Goal: Task Accomplishment & Management: Use online tool/utility

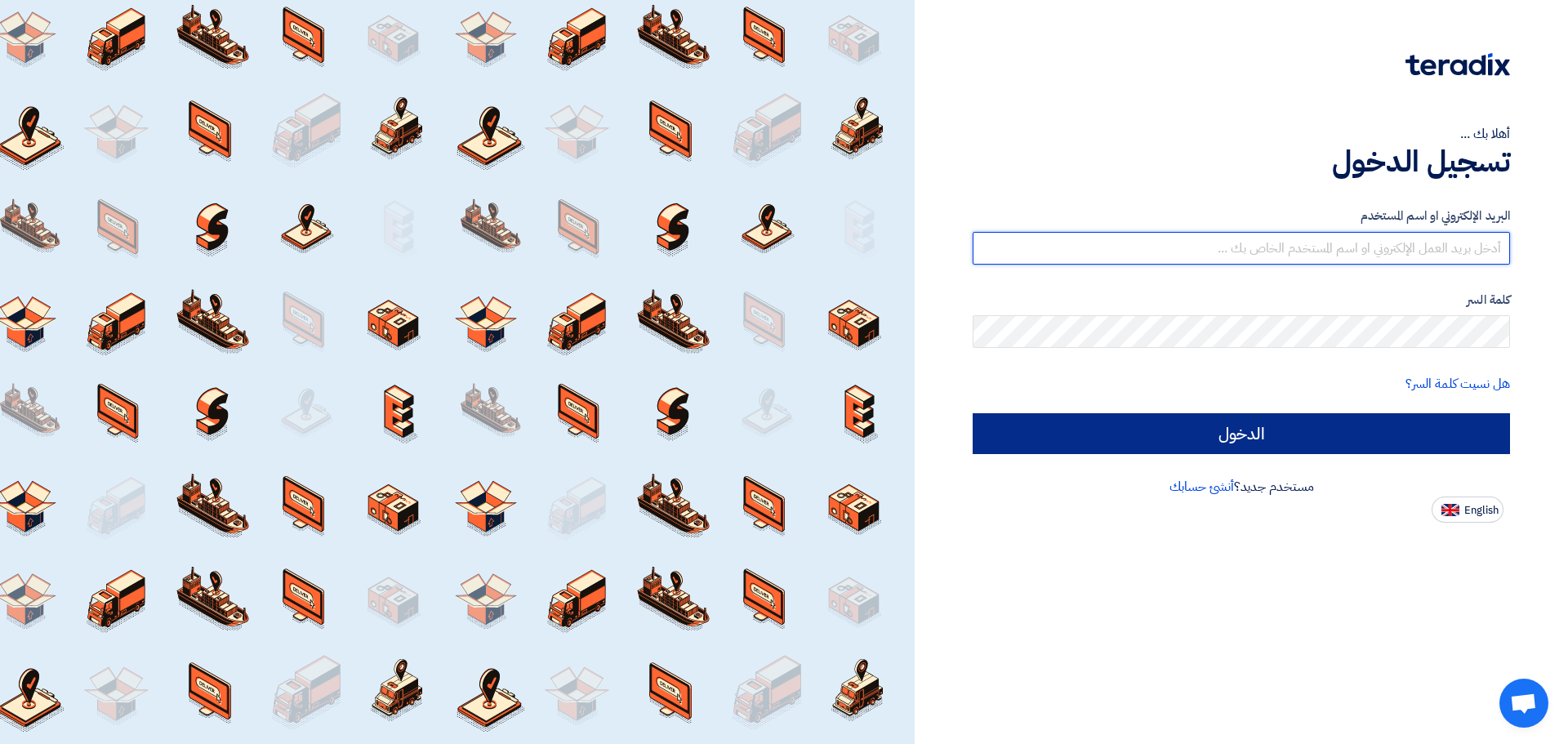
type input "[PERSON_NAME][EMAIL_ADDRESS][DOMAIN_NAME]"
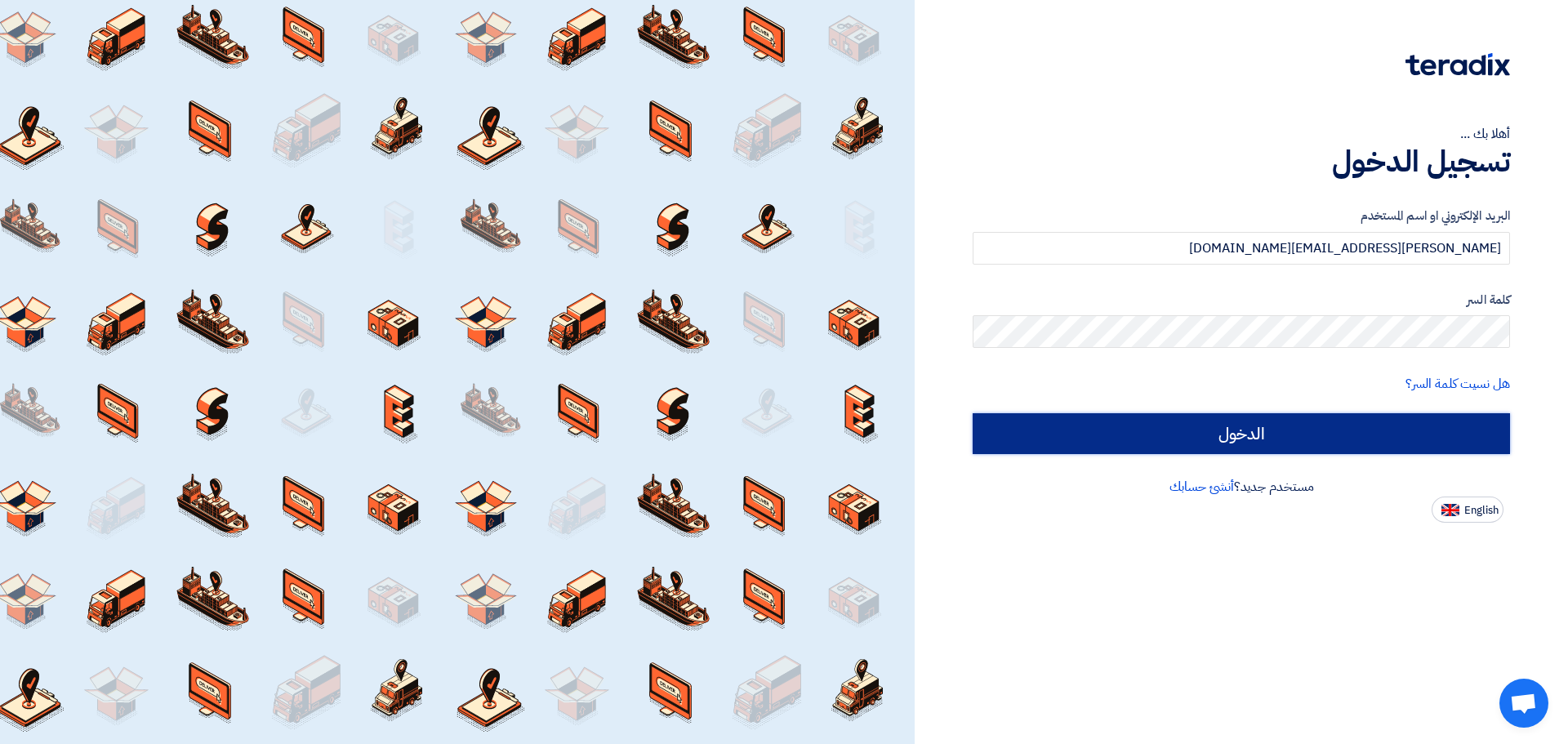
click at [1283, 437] on input "الدخول" at bounding box center [1241, 434] width 538 height 41
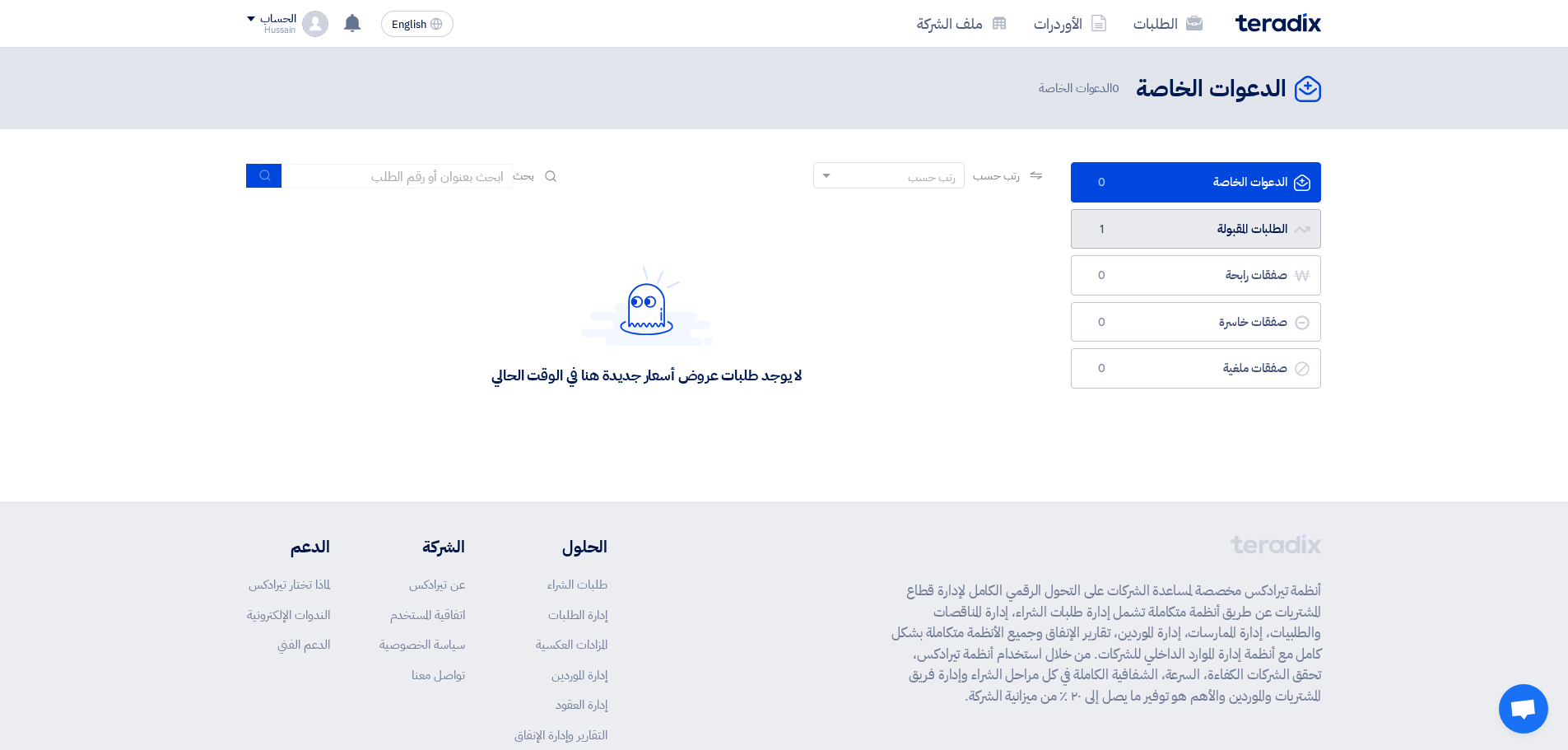
click at [1228, 227] on link "الطلبات المقبولة الطلبات المقبولة 1" at bounding box center [1196, 229] width 250 height 40
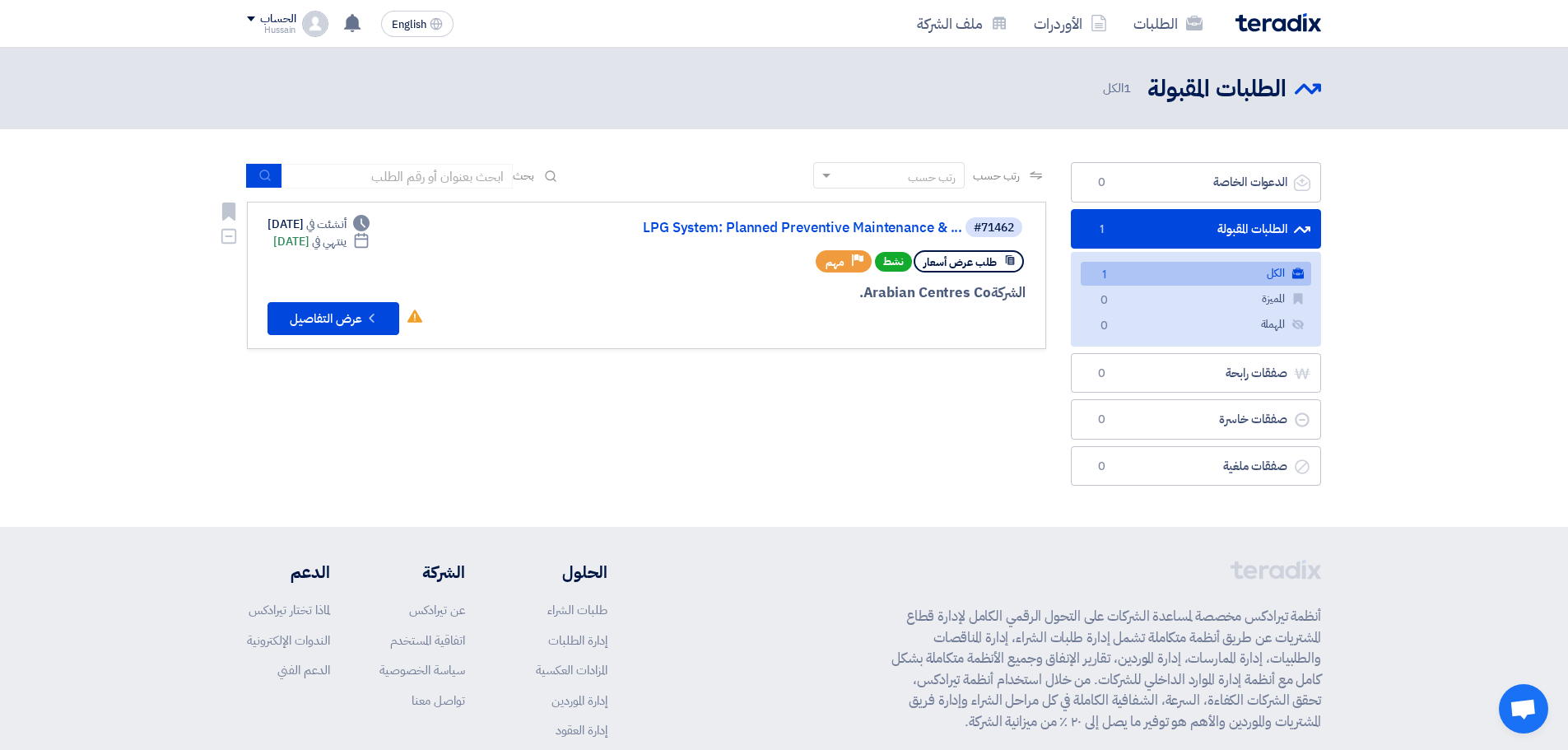
drag, startPoint x: 268, startPoint y: 220, endPoint x: 343, endPoint y: 216, distance: 75.1
click at [343, 216] on div "Deadline أنشئت في [DATE]" at bounding box center [318, 224] width 102 height 18
click at [322, 219] on div "Deadline أنشئت في [DATE]" at bounding box center [318, 224] width 102 height 18
drag, startPoint x: 847, startPoint y: 286, endPoint x: 877, endPoint y: 306, distance: 36.1
click at [934, 305] on div "#71462 LPG System: Planned Preventive Maintenance & ... طلب عرض أسعار نشط Prior…" at bounding box center [827, 275] width 395 height 119
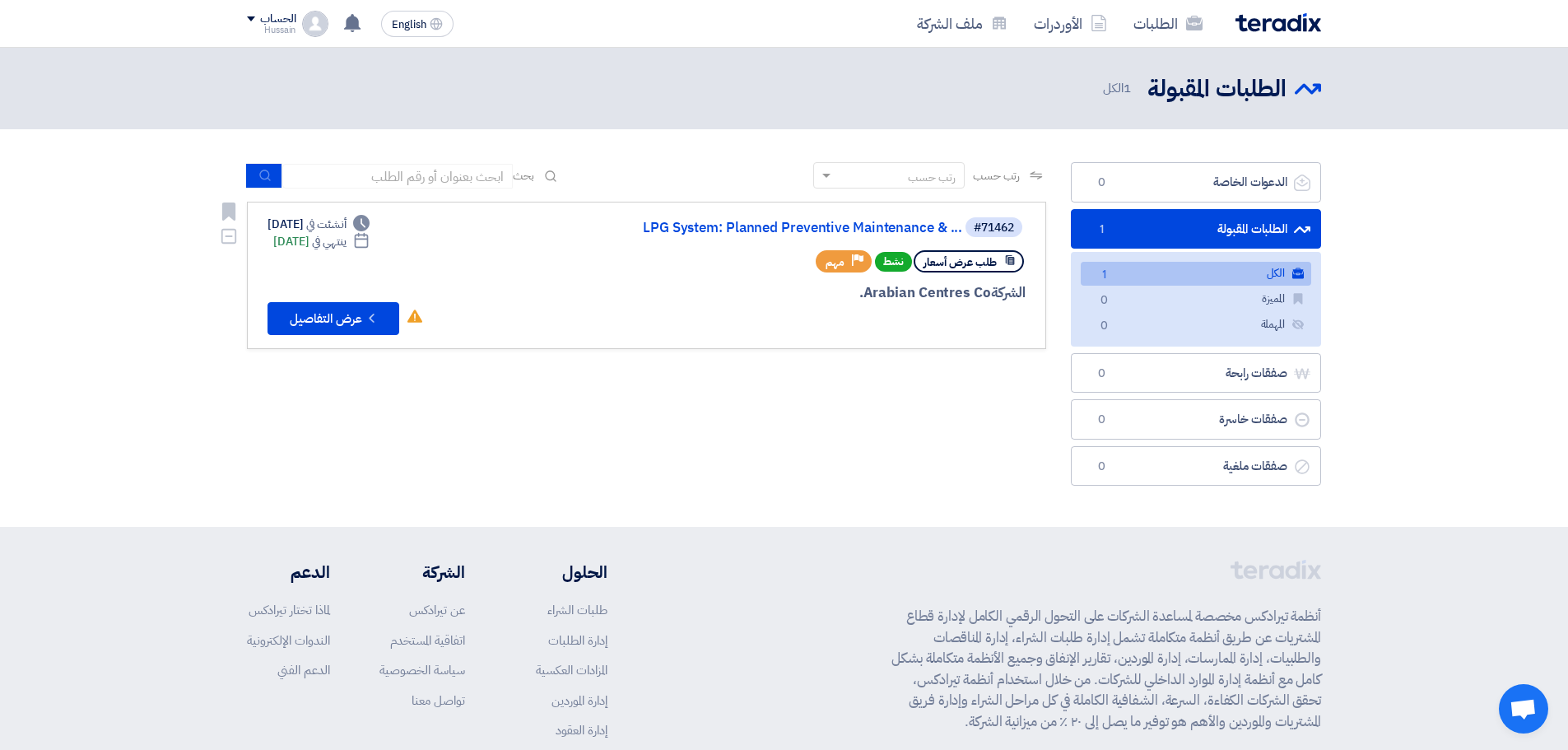
click at [808, 303] on div "الشركة Arabian Centres Co." at bounding box center [827, 293] width 395 height 21
click at [361, 319] on button "Check details عرض التفاصيل" at bounding box center [333, 318] width 132 height 33
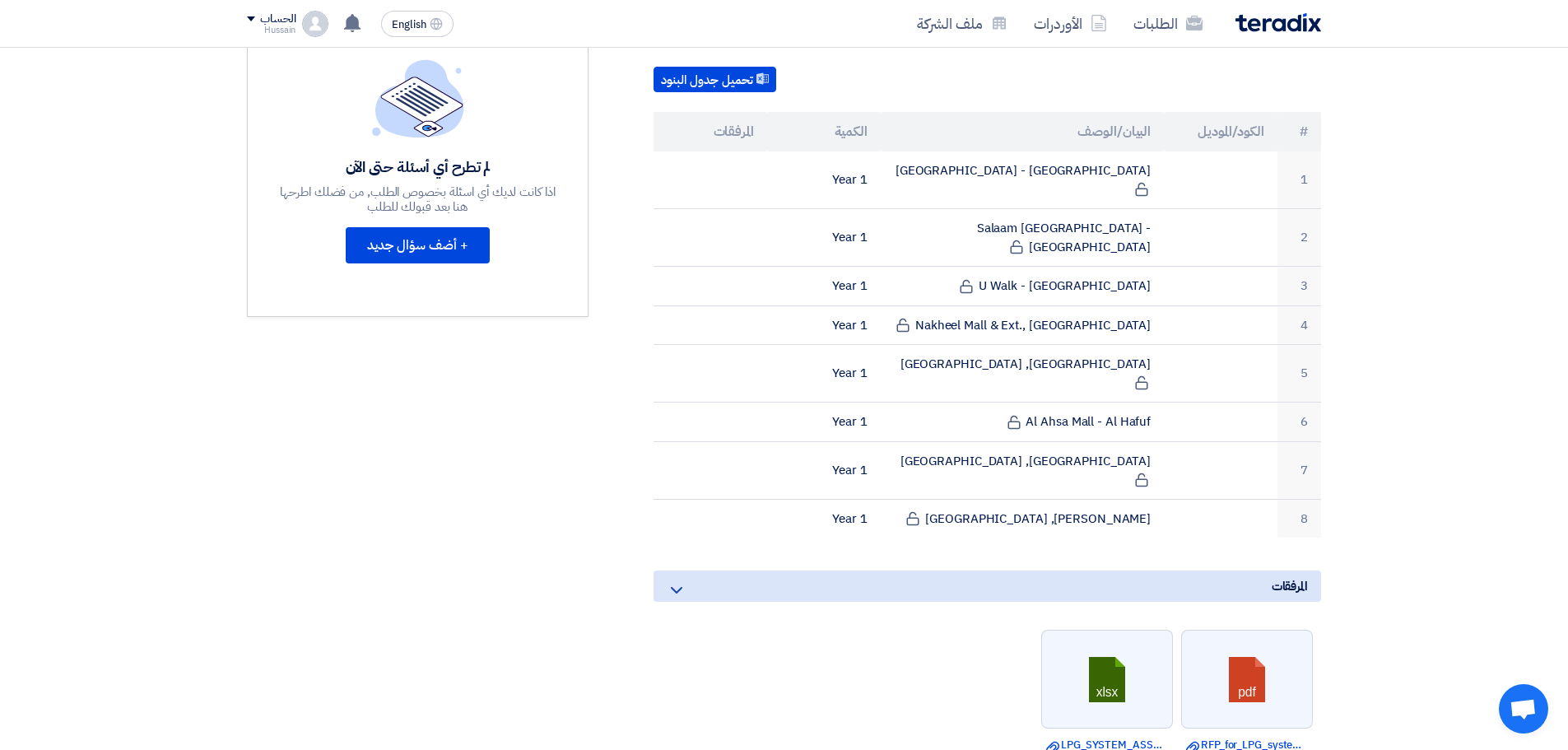
scroll to position [494, 0]
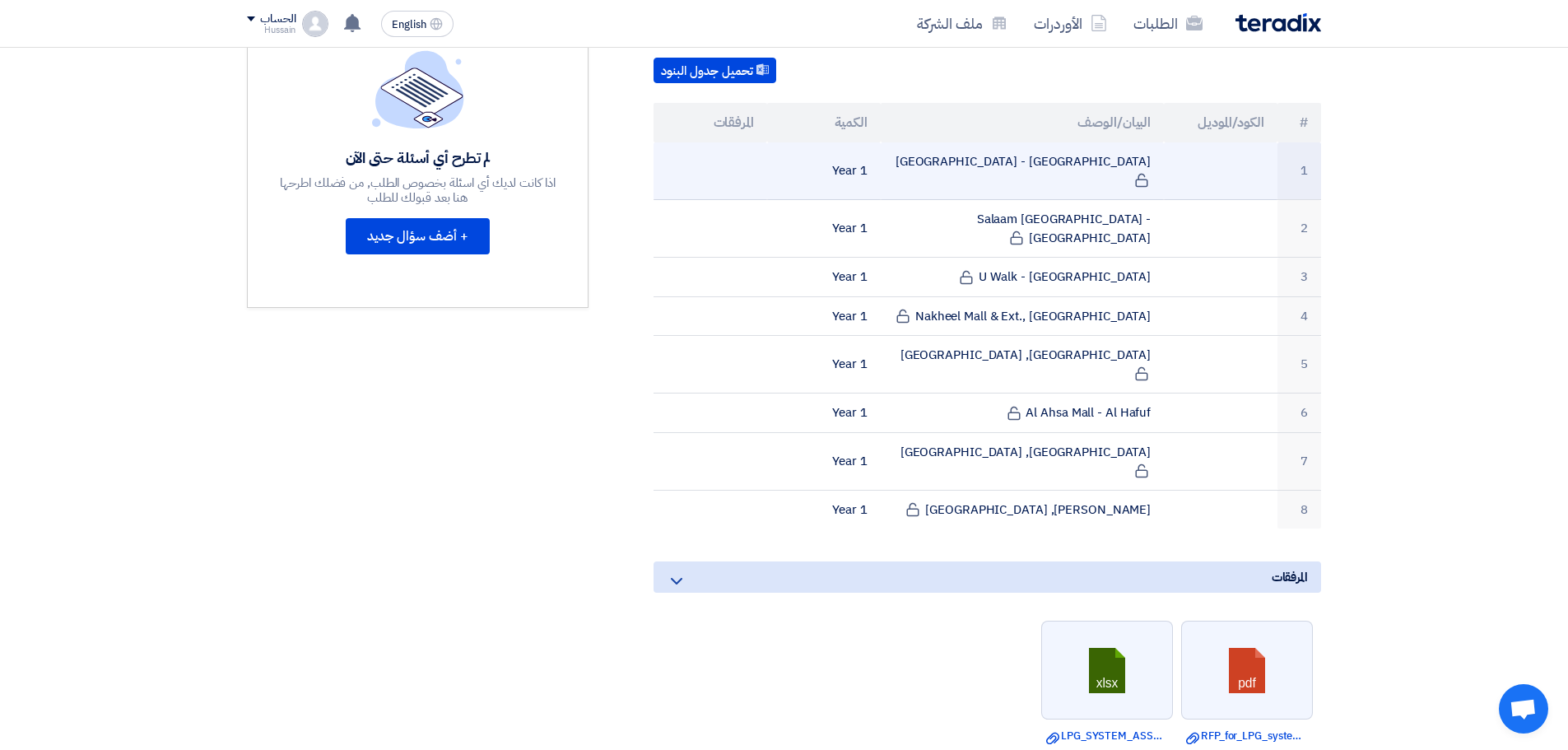
click at [1072, 158] on td "[GEOGRAPHIC_DATA] - [GEOGRAPHIC_DATA]" at bounding box center [1022, 172] width 284 height 58
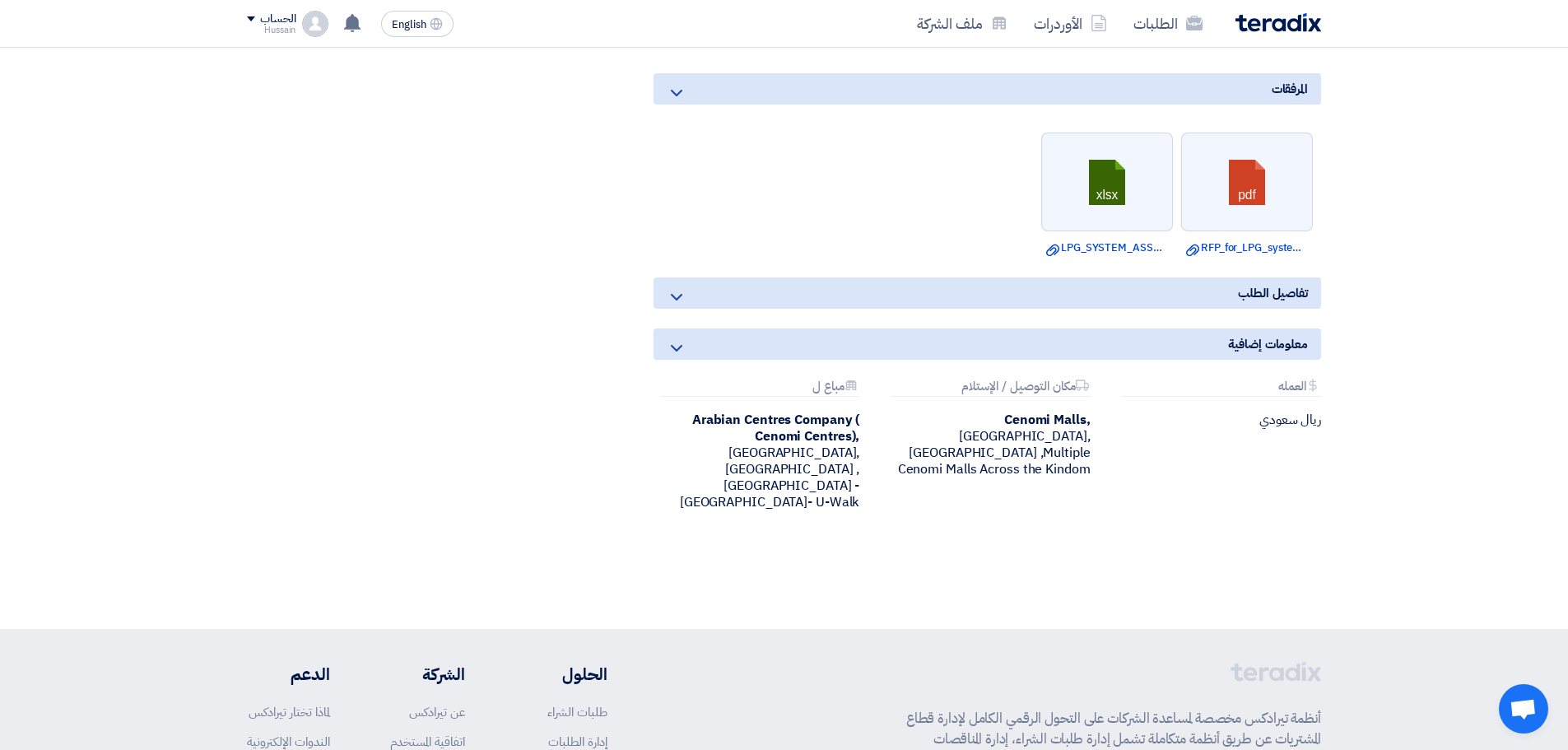
scroll to position [988, 0]
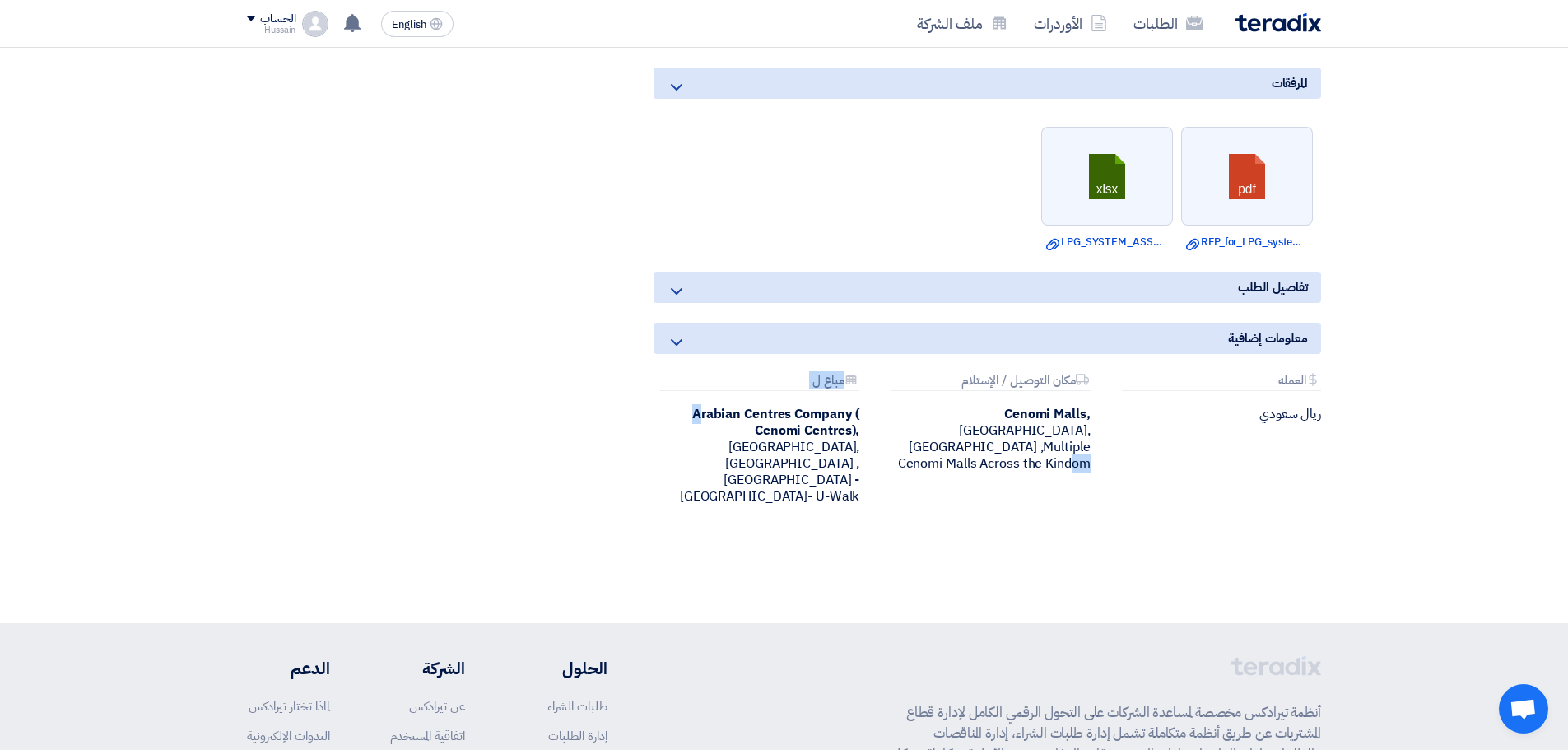
drag, startPoint x: 701, startPoint y: 340, endPoint x: 877, endPoint y: 382, distance: 180.9
click at [877, 382] on div "Attachments [GEOGRAPHIC_DATA] ريال سعودي Attachments مكان التوصيل / [DEMOGRAPHI…" at bounding box center [987, 452] width 692 height 158
click at [808, 406] on div "Arabian Centres Company ( [GEOGRAPHIC_DATA]), [GEOGRAPHIC_DATA], [GEOGRAPHIC_DA…" at bounding box center [756, 455] width 206 height 99
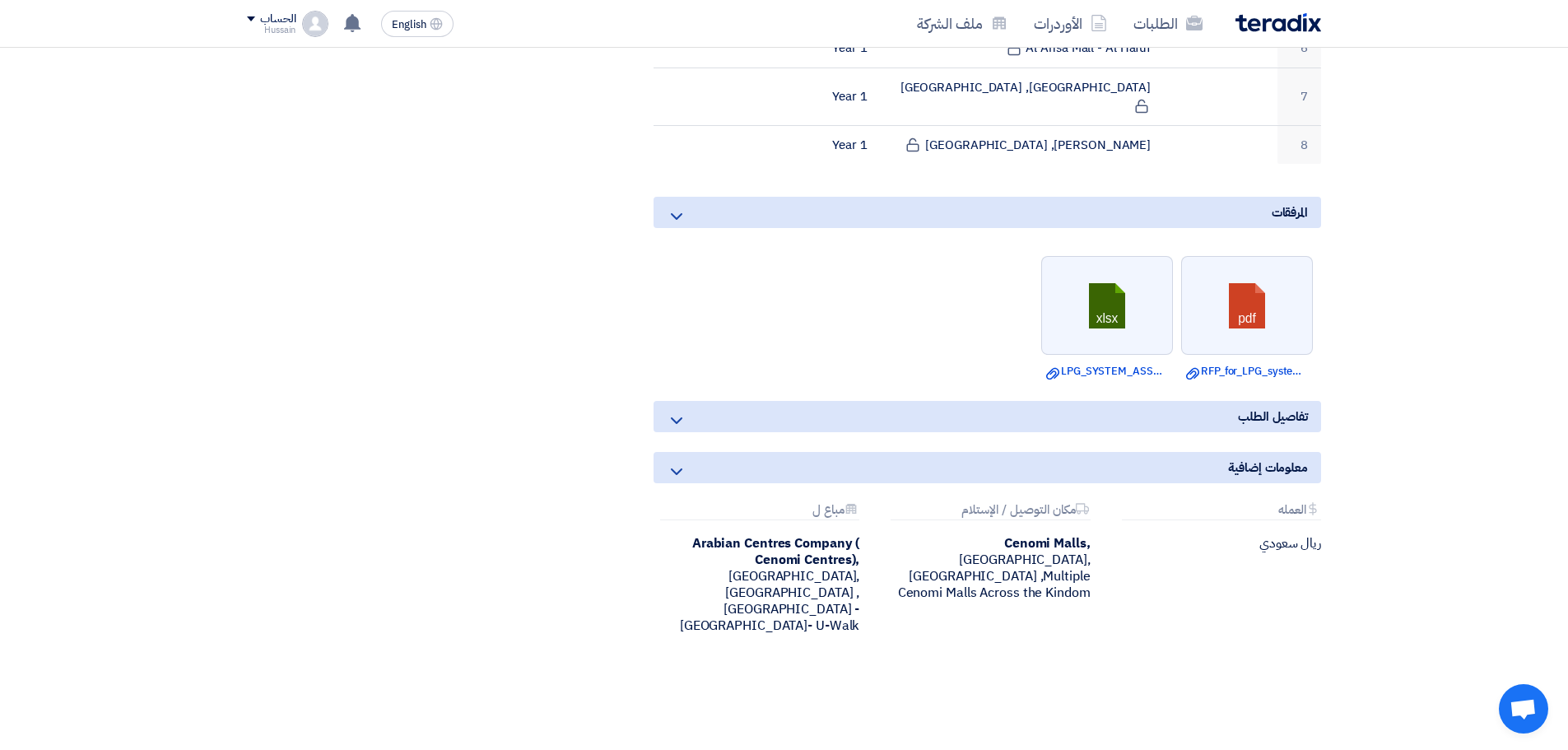
scroll to position [906, 0]
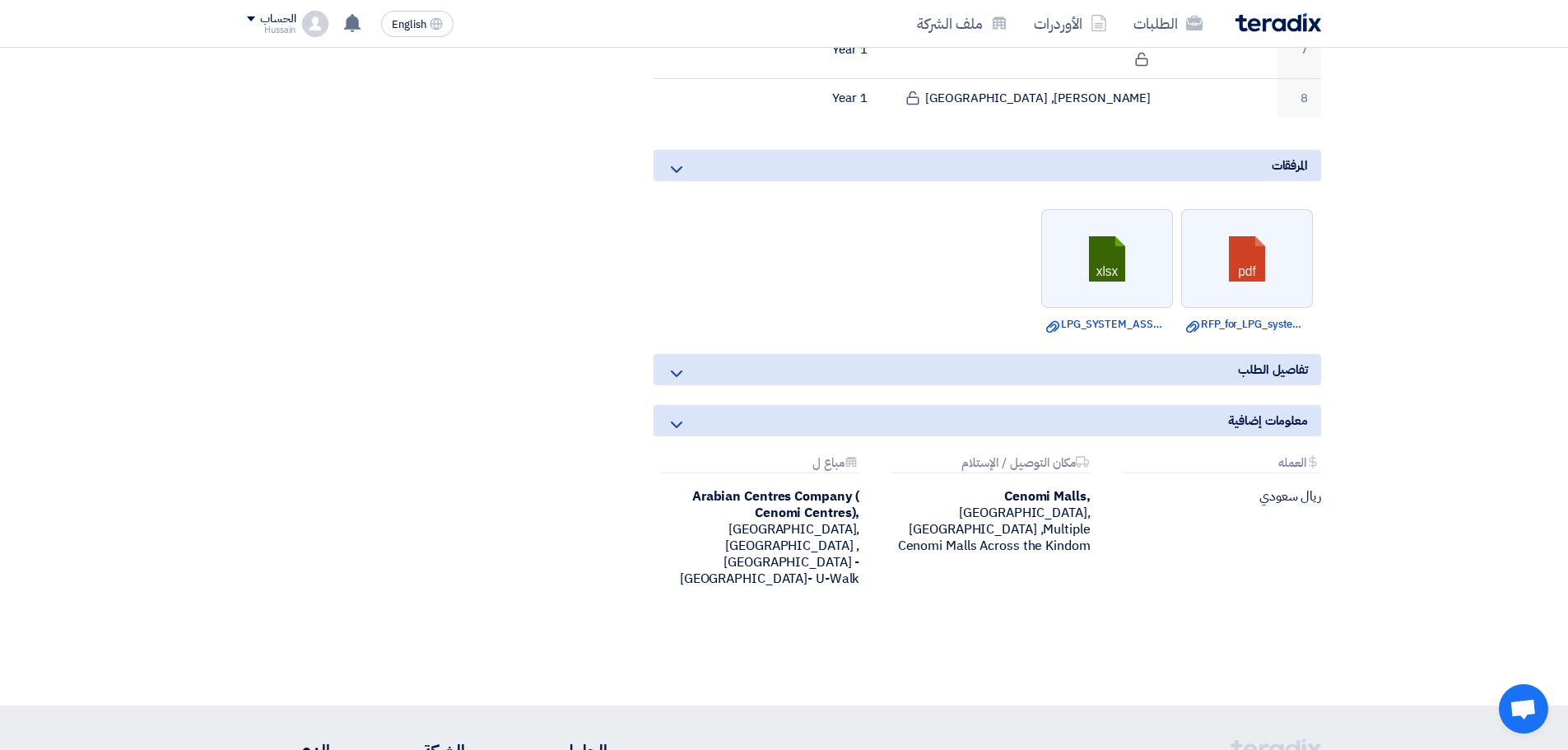
click at [782, 354] on div "تفاصيل الطلب" at bounding box center [988, 369] width 668 height 32
click at [684, 364] on icon at bounding box center [676, 373] width 20 height 20
click at [1186, 405] on div "معلومات إضافية" at bounding box center [988, 421] width 668 height 32
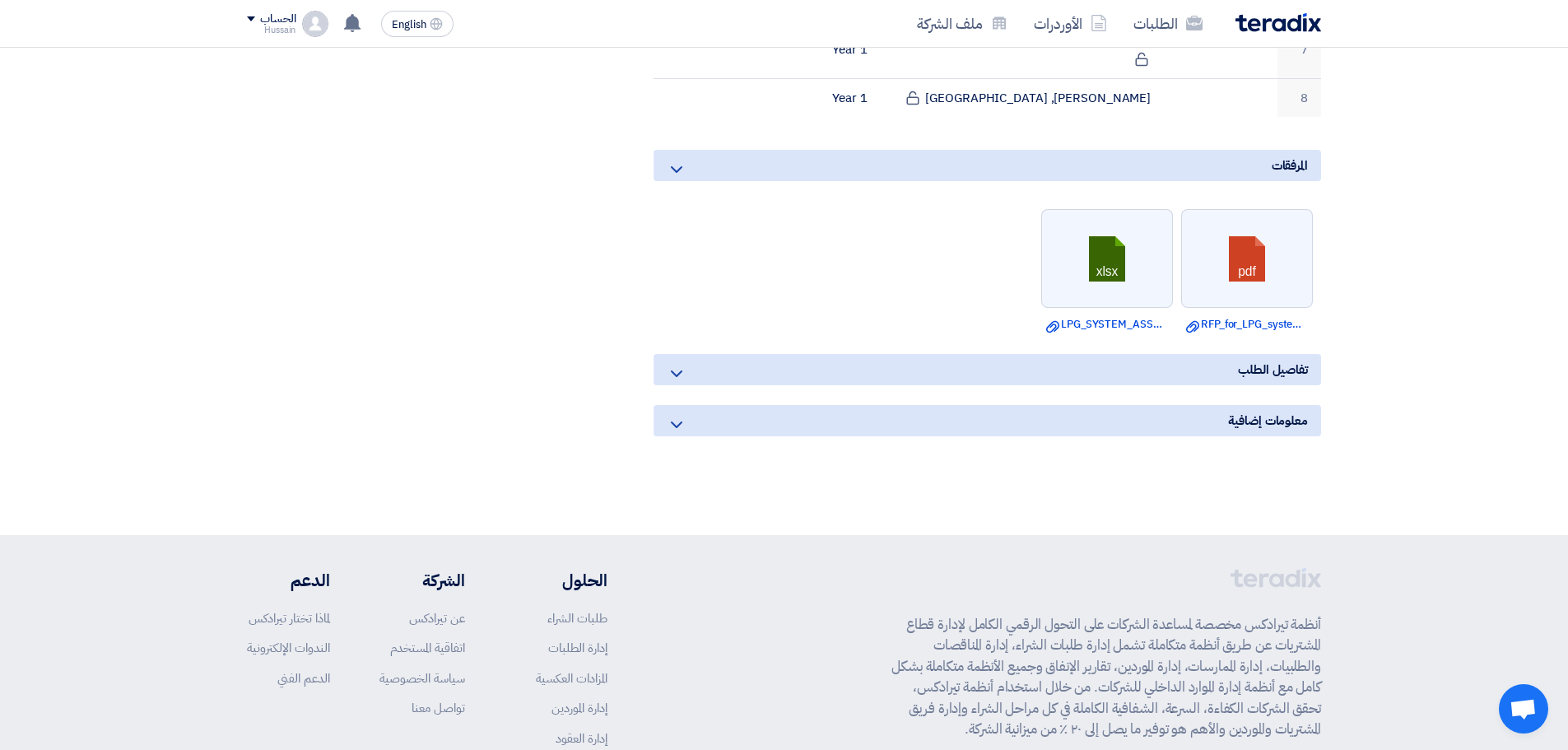
click at [698, 405] on div "معلومات إضافية" at bounding box center [988, 421] width 668 height 32
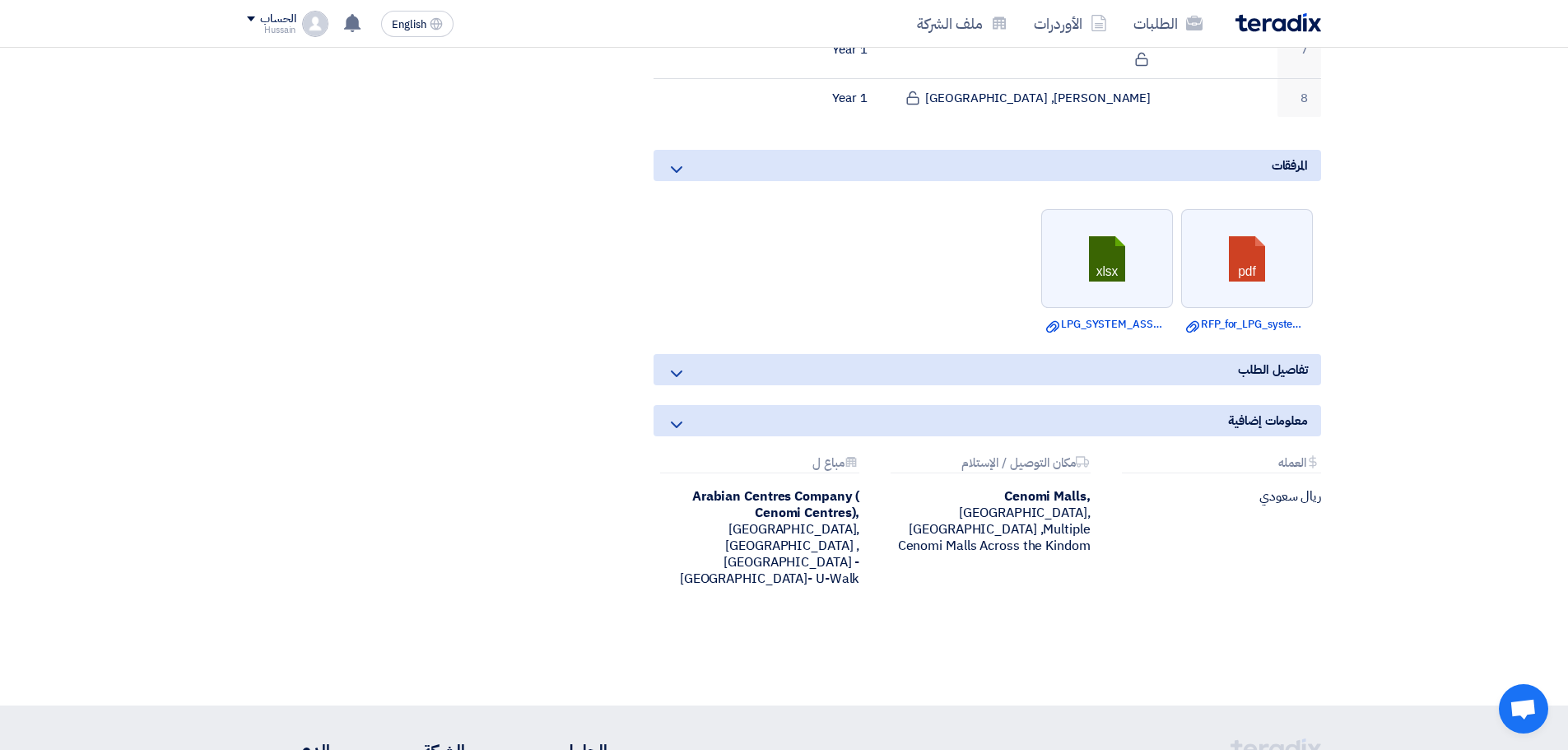
click at [674, 364] on icon at bounding box center [676, 373] width 20 height 20
click at [712, 354] on div "تفاصيل الطلب" at bounding box center [988, 369] width 668 height 32
click at [756, 354] on div "تفاصيل الطلب" at bounding box center [988, 369] width 668 height 32
click at [1289, 361] on span "تفاصيل الطلب" at bounding box center [1272, 369] width 70 height 18
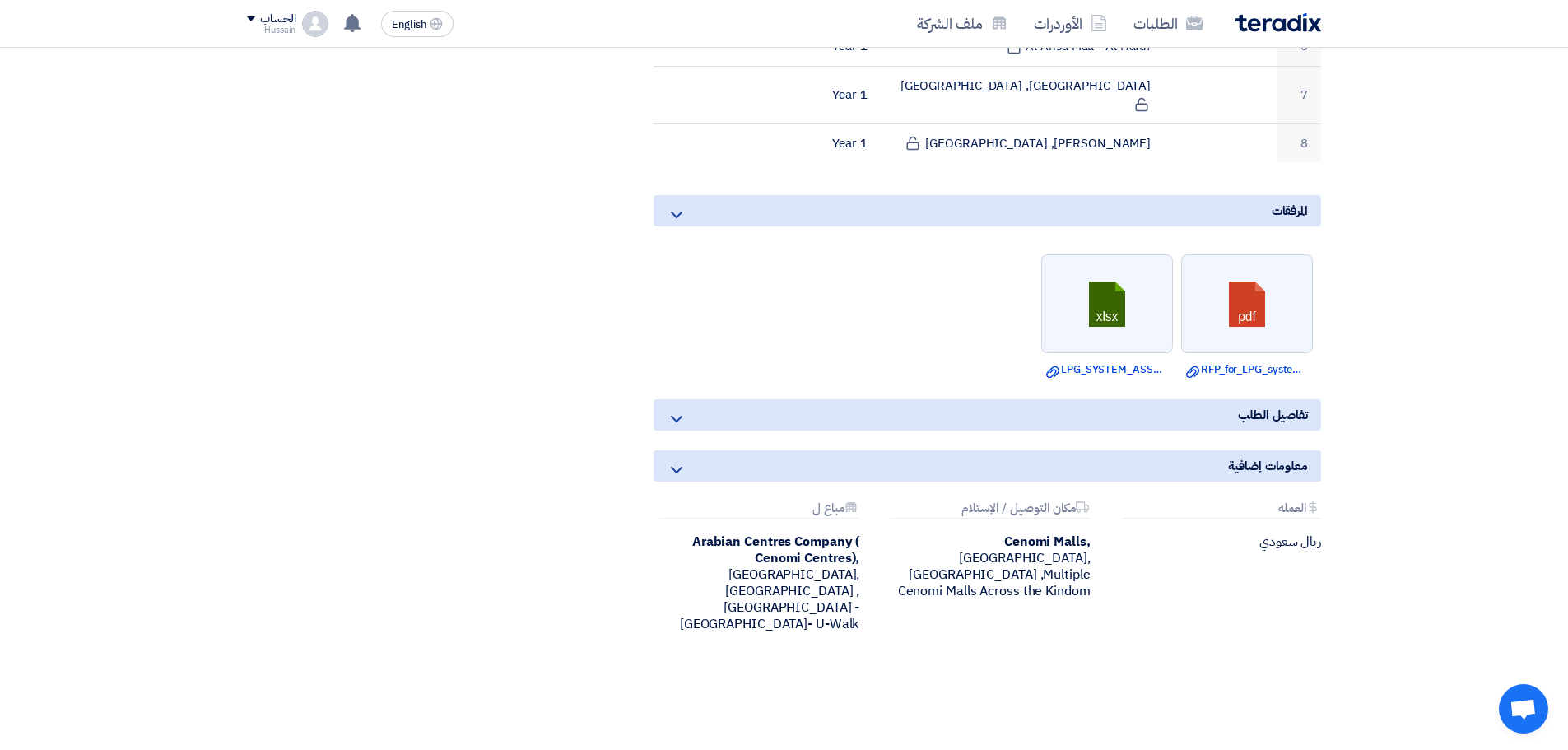
scroll to position [824, 0]
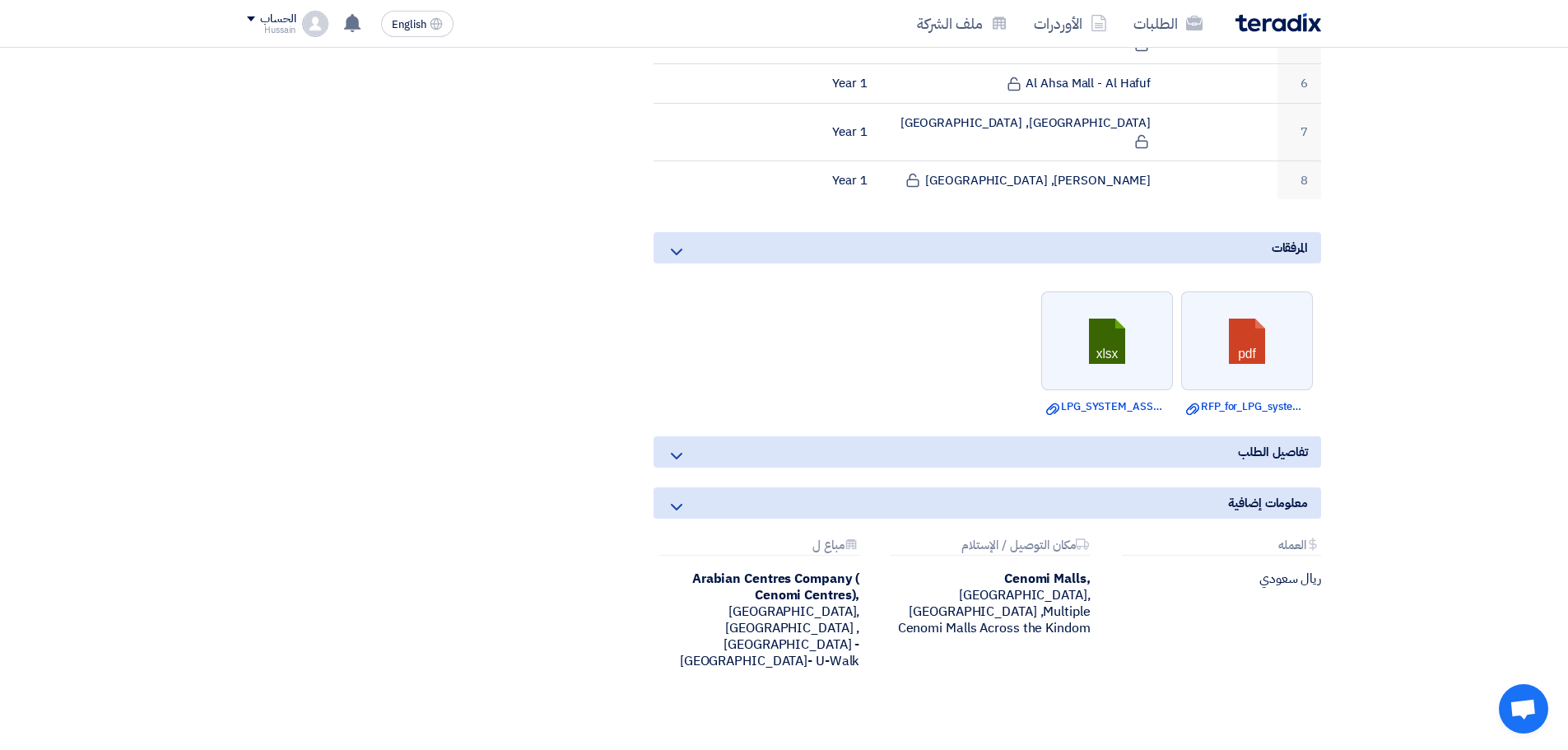
click at [673, 249] on use at bounding box center [676, 252] width 11 height 7
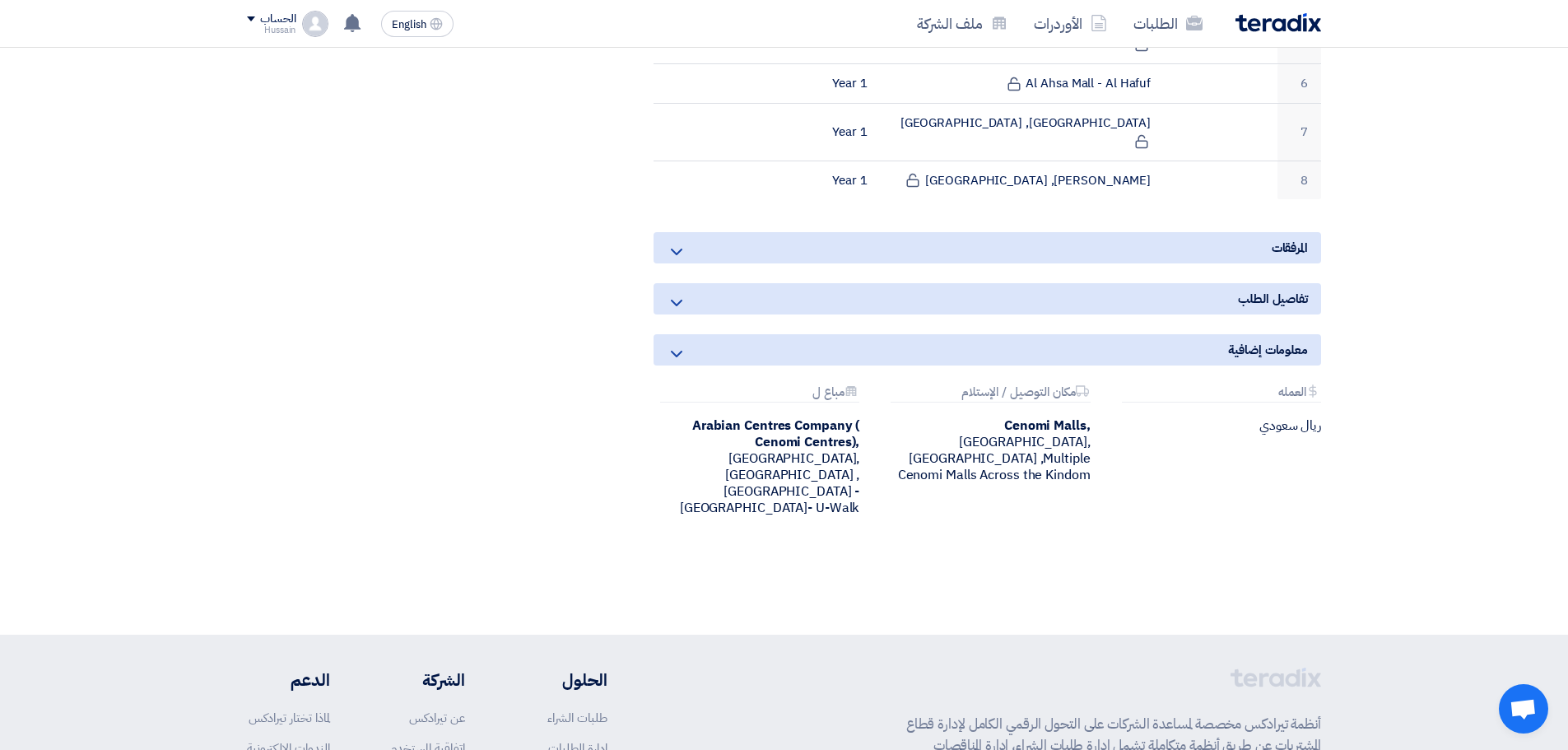
click at [684, 293] on icon at bounding box center [676, 302] width 20 height 20
click at [680, 299] on use at bounding box center [676, 302] width 11 height 7
click at [684, 242] on icon at bounding box center [676, 251] width 20 height 20
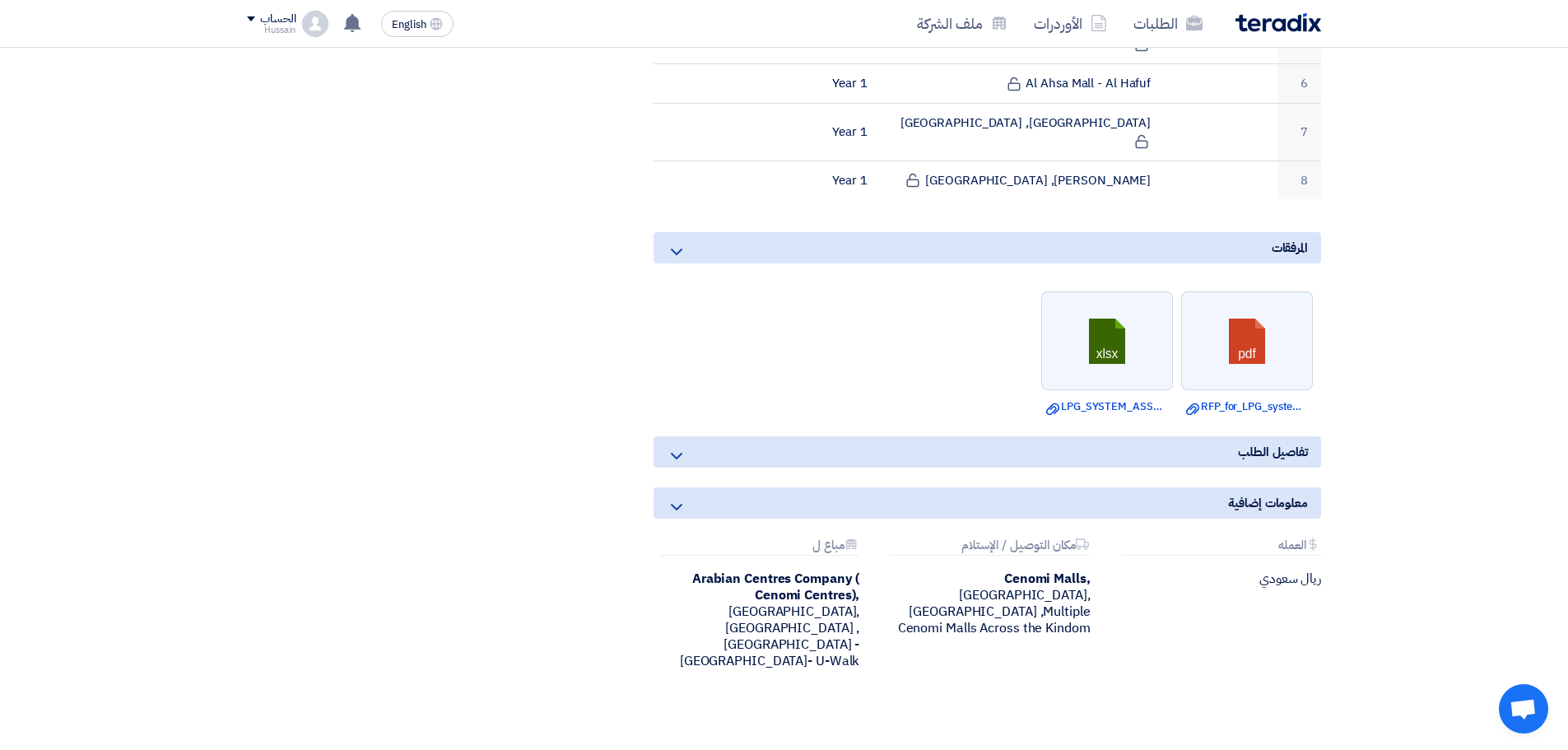
click at [683, 446] on icon at bounding box center [676, 455] width 20 height 20
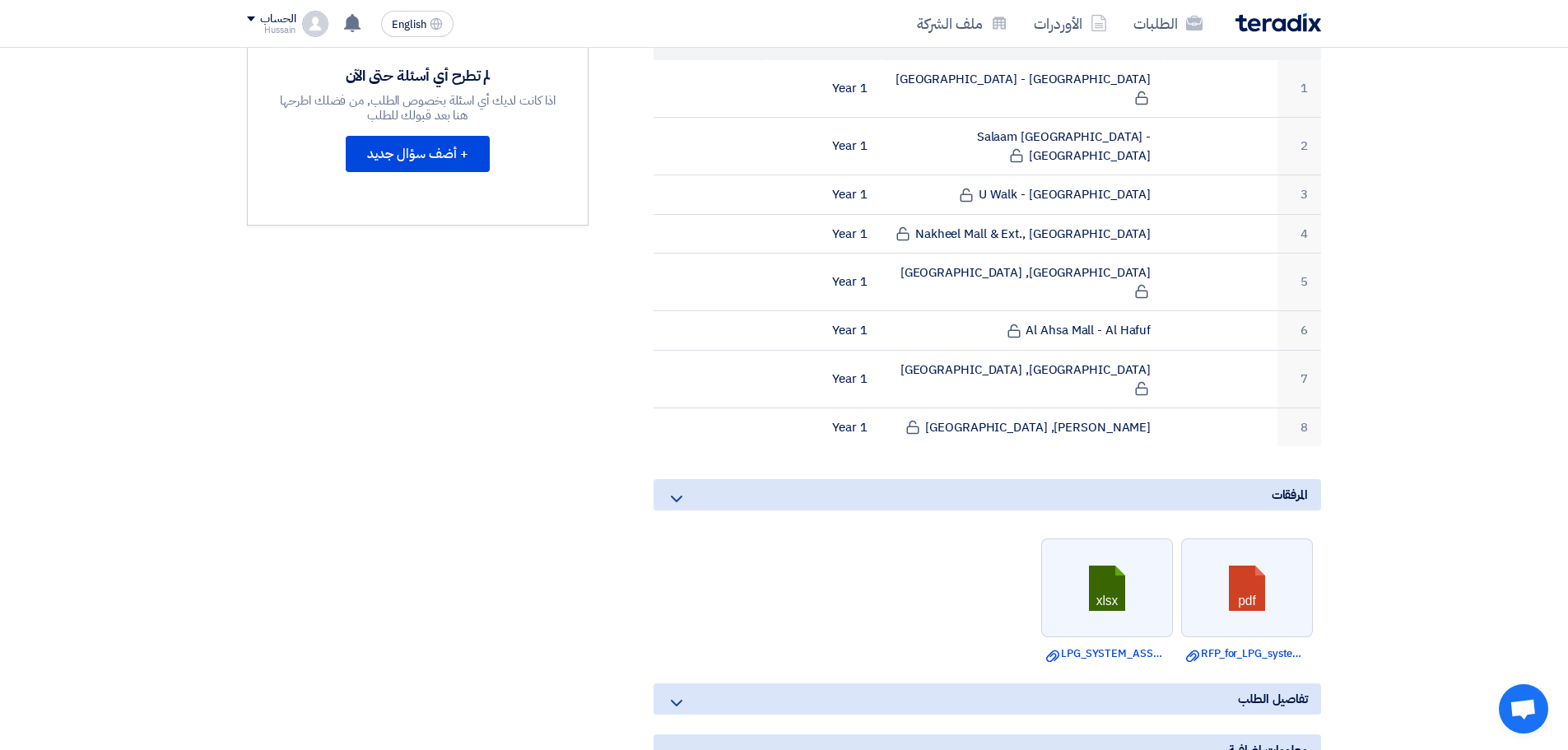
scroll to position [494, 0]
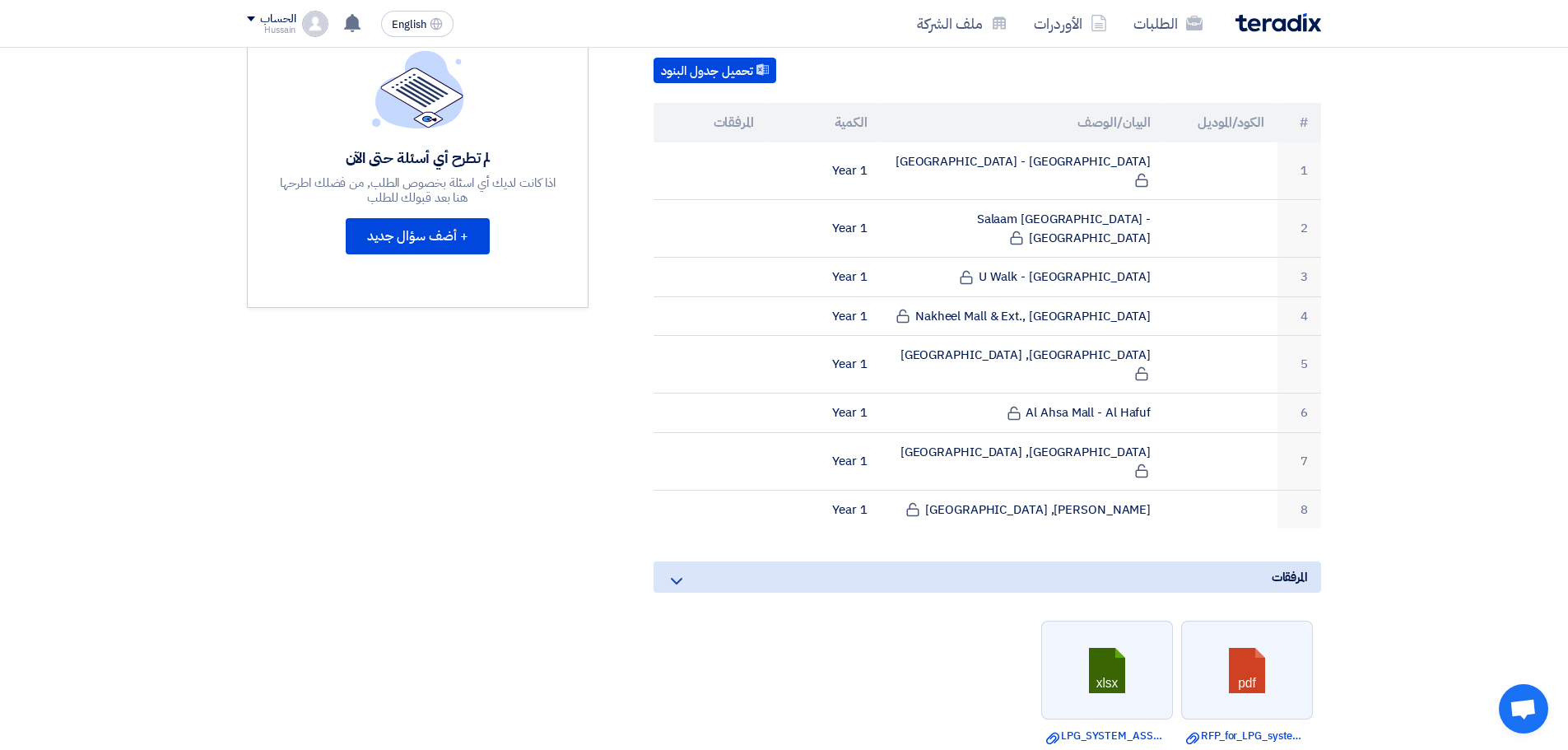
click at [728, 120] on th "المرفقات" at bounding box center [711, 122] width 114 height 39
click at [742, 73] on button "تحميل جدول البنود" at bounding box center [715, 71] width 122 height 26
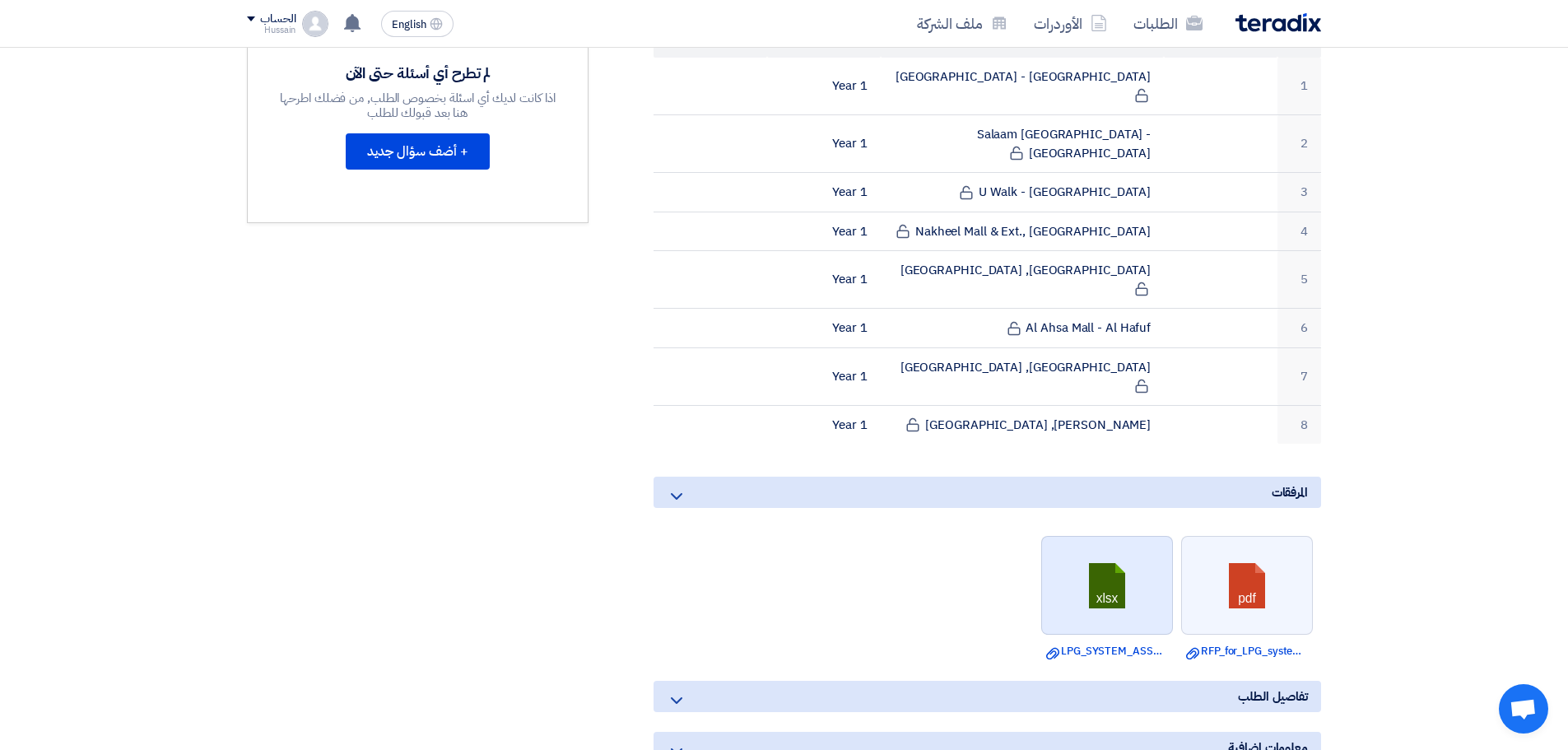
scroll to position [659, 0]
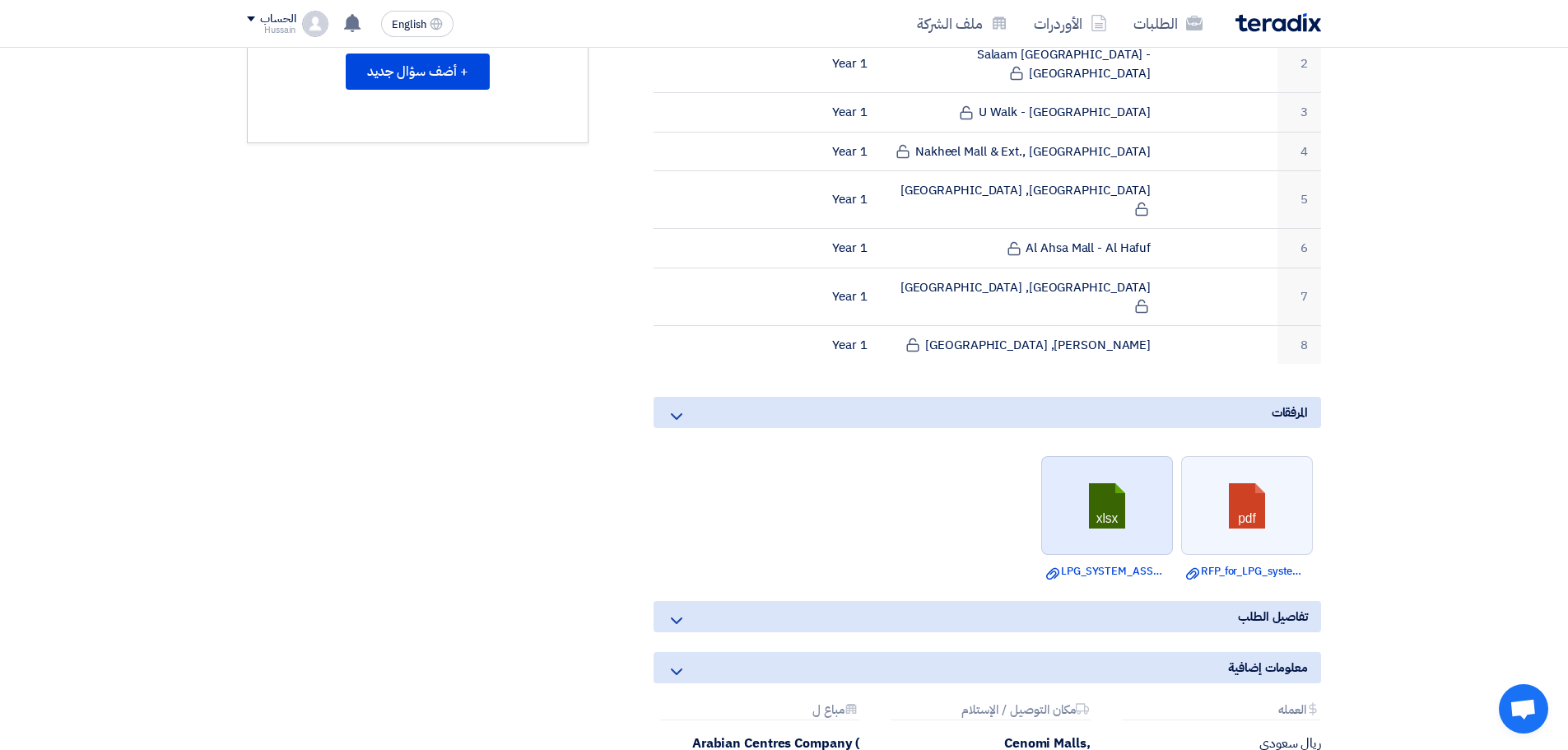
click at [1105, 457] on link at bounding box center [1107, 507] width 132 height 99
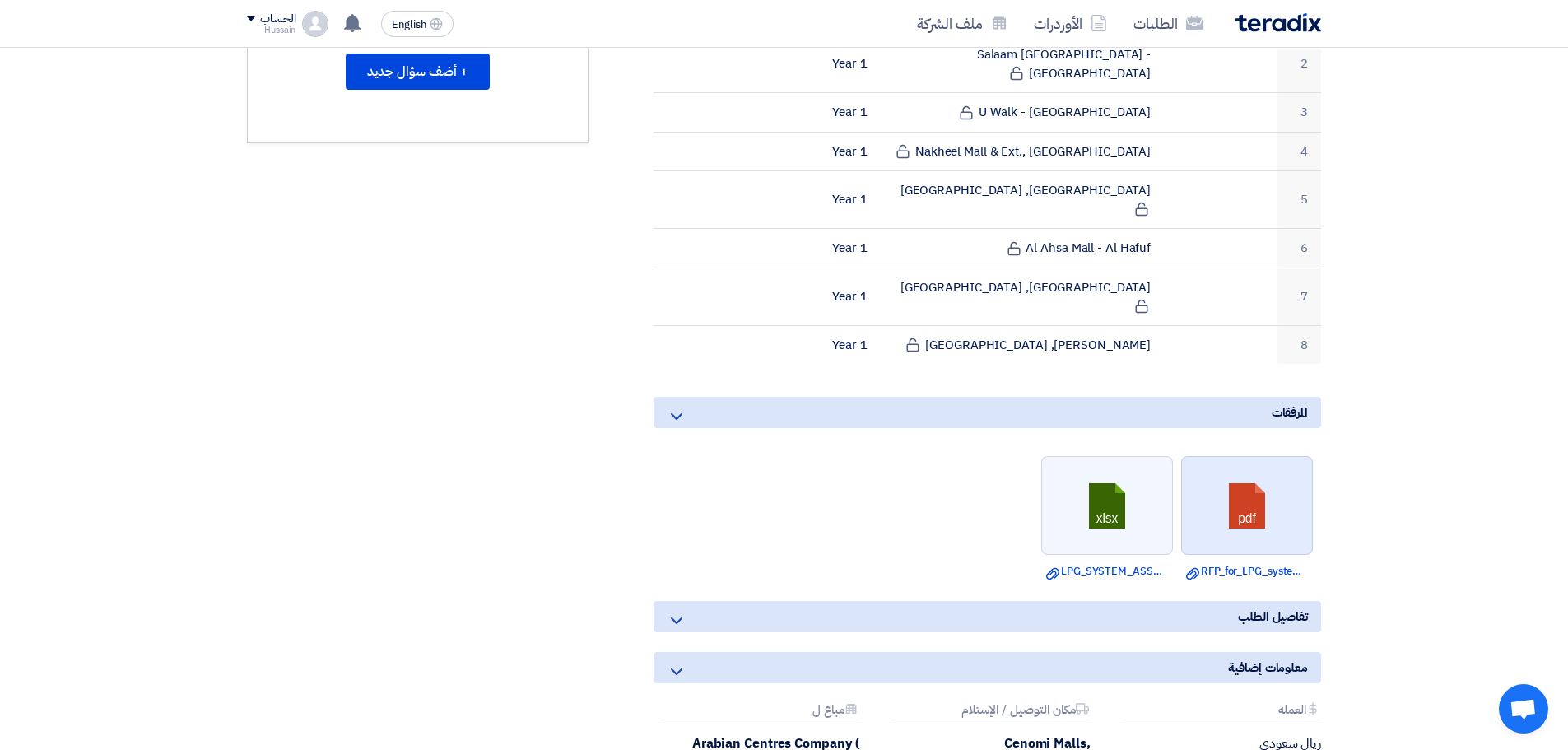
click at [1268, 457] on link at bounding box center [1247, 507] width 132 height 99
click at [1473, 466] on section "LPG System: Planned Preventive Maintenance & Repair Services - [GEOGRAPHIC_DATA…" at bounding box center [784, 277] width 1568 height 1351
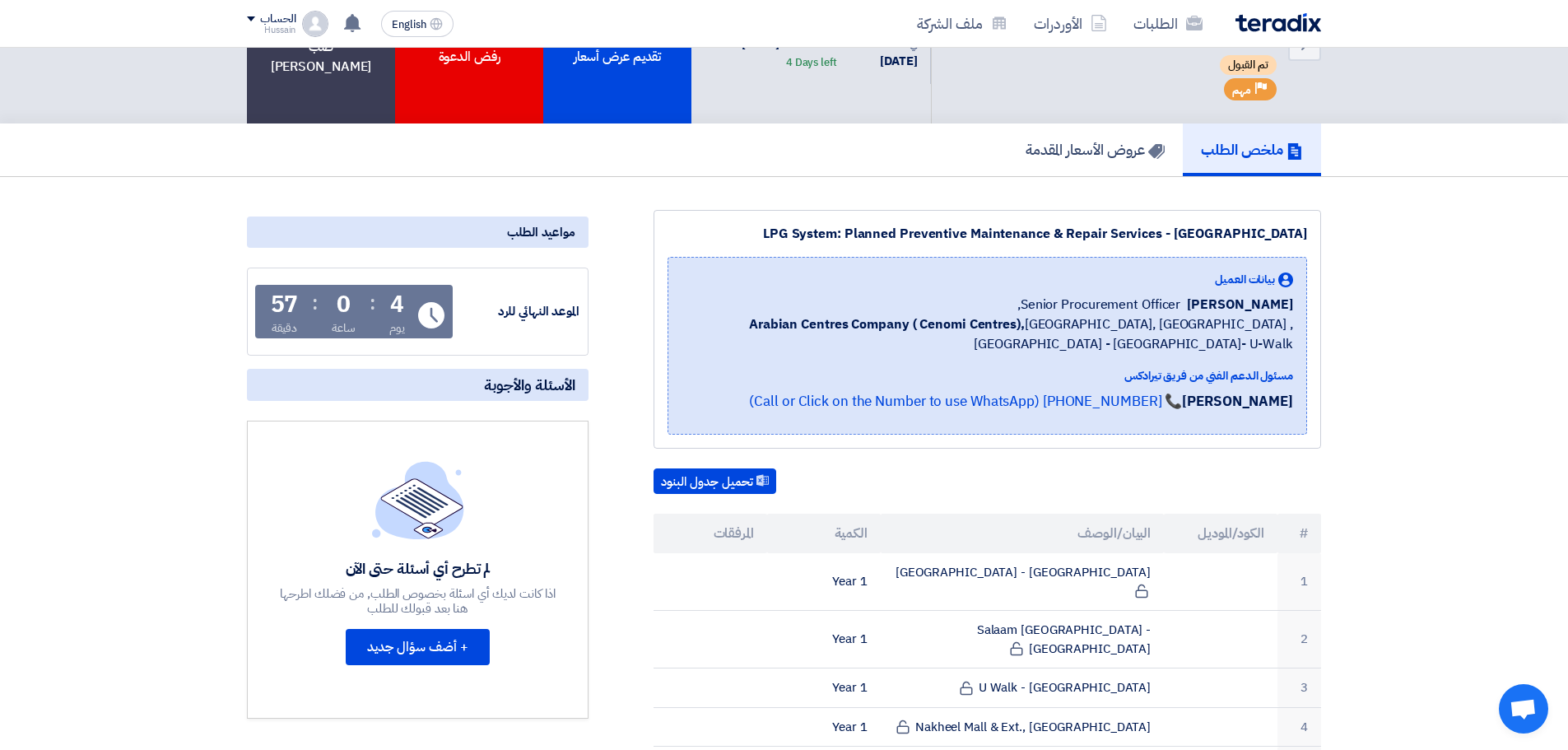
scroll to position [82, 0]
drag, startPoint x: 1088, startPoint y: 301, endPoint x: 1063, endPoint y: 304, distance: 25.2
click at [1090, 301] on div "[PERSON_NAME] Senior Procurement Officer," at bounding box center [988, 305] width 612 height 20
click at [884, 316] on b "Arabian Centres Company ( Cenomi Centres)," at bounding box center [887, 325] width 276 height 20
drag, startPoint x: 476, startPoint y: 382, endPoint x: 492, endPoint y: 383, distance: 16.0
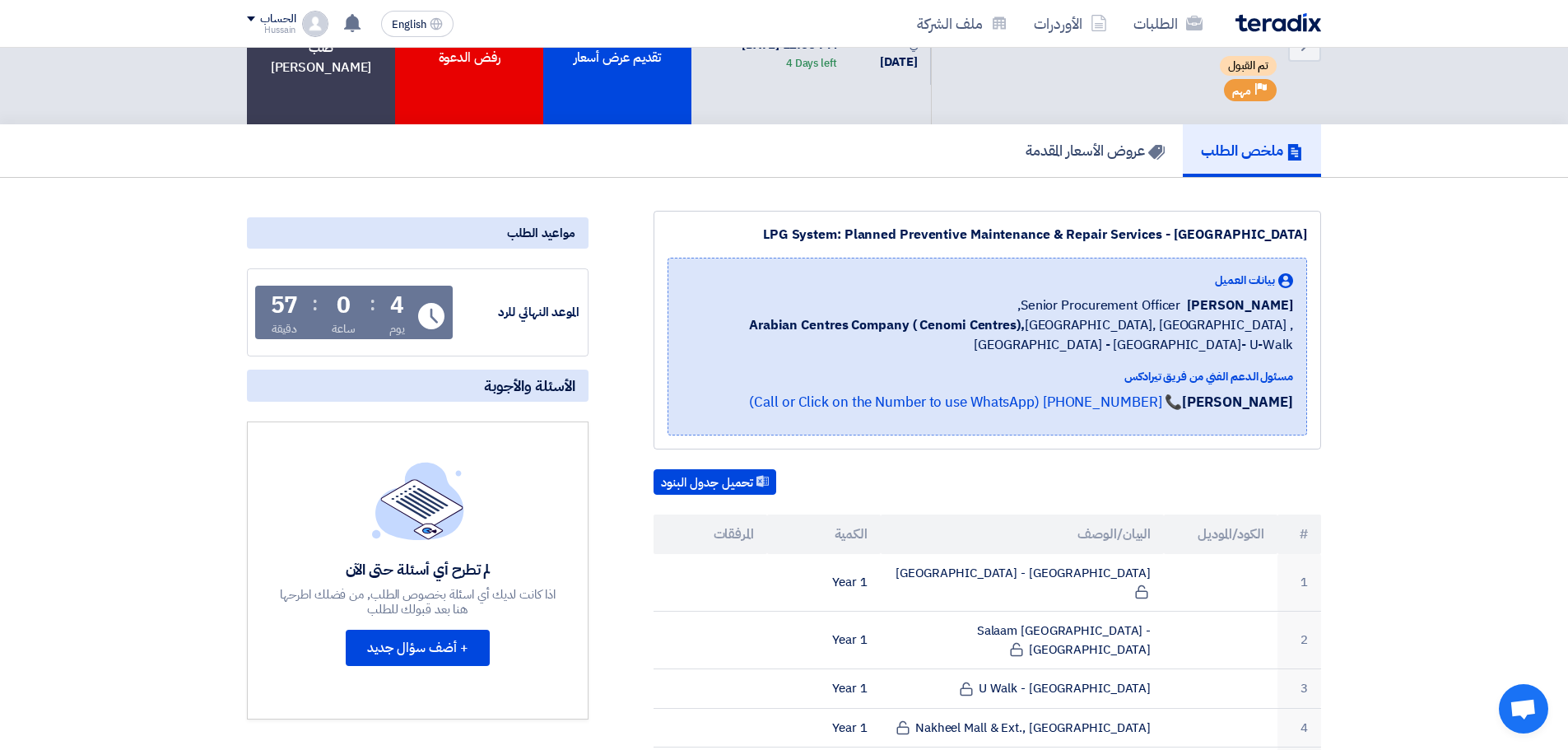
click at [492, 383] on h5 "الأسئلة والأجوبة" at bounding box center [418, 385] width 341 height 32
click at [432, 387] on h5 "الأسئلة والأجوبة" at bounding box center [418, 385] width 341 height 32
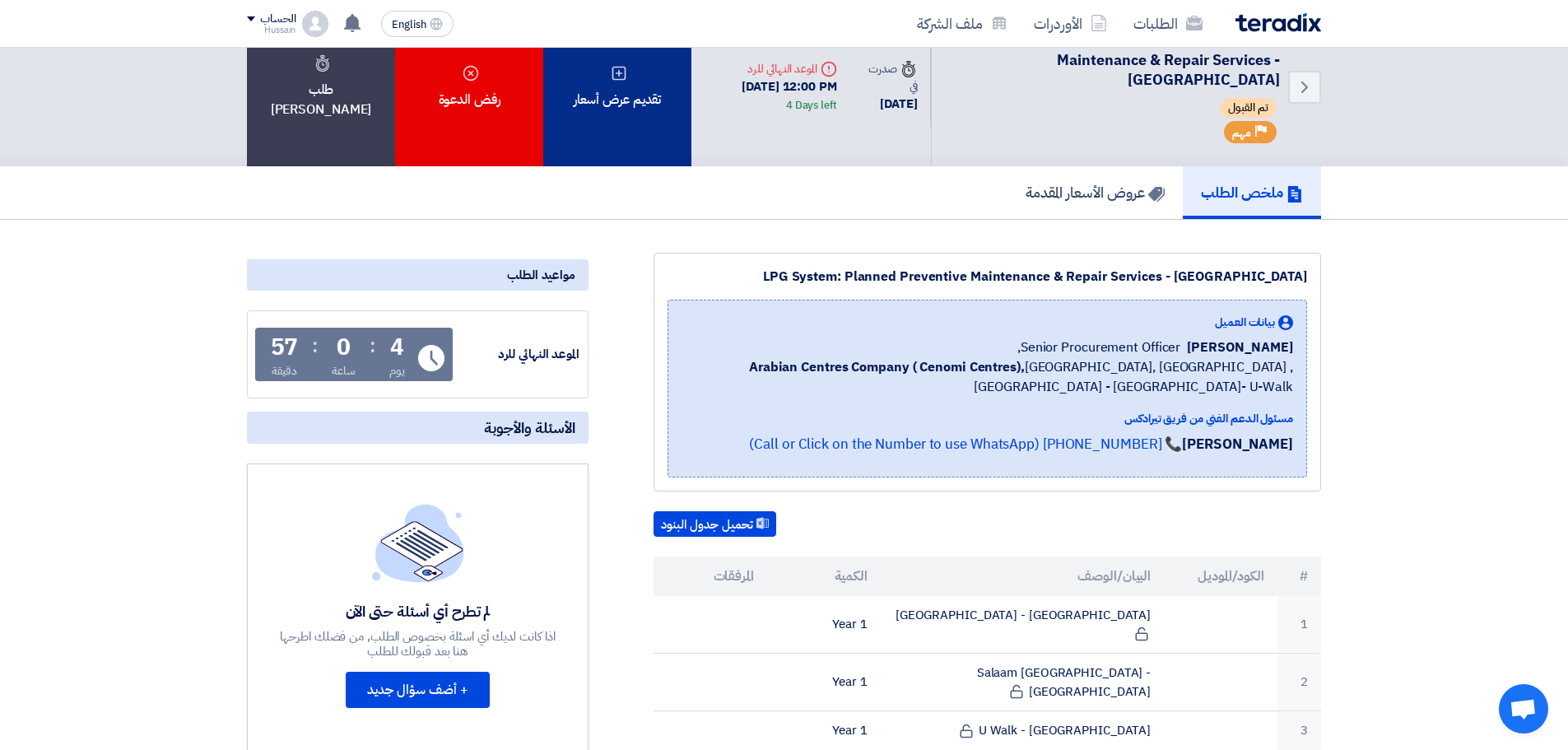
scroll to position [0, 0]
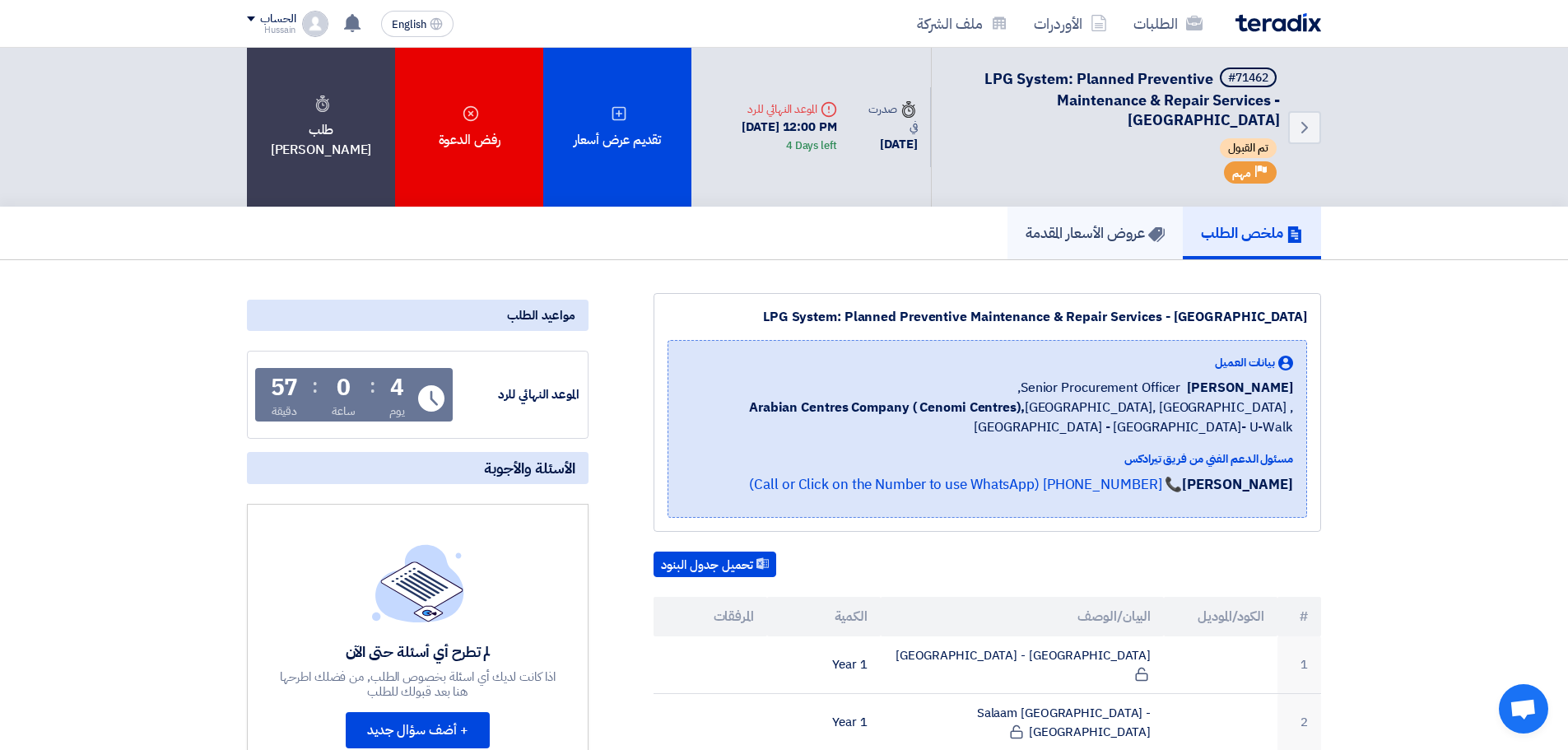
click at [1073, 233] on h5 "عروض الأسعار المقدمة" at bounding box center [1095, 232] width 139 height 19
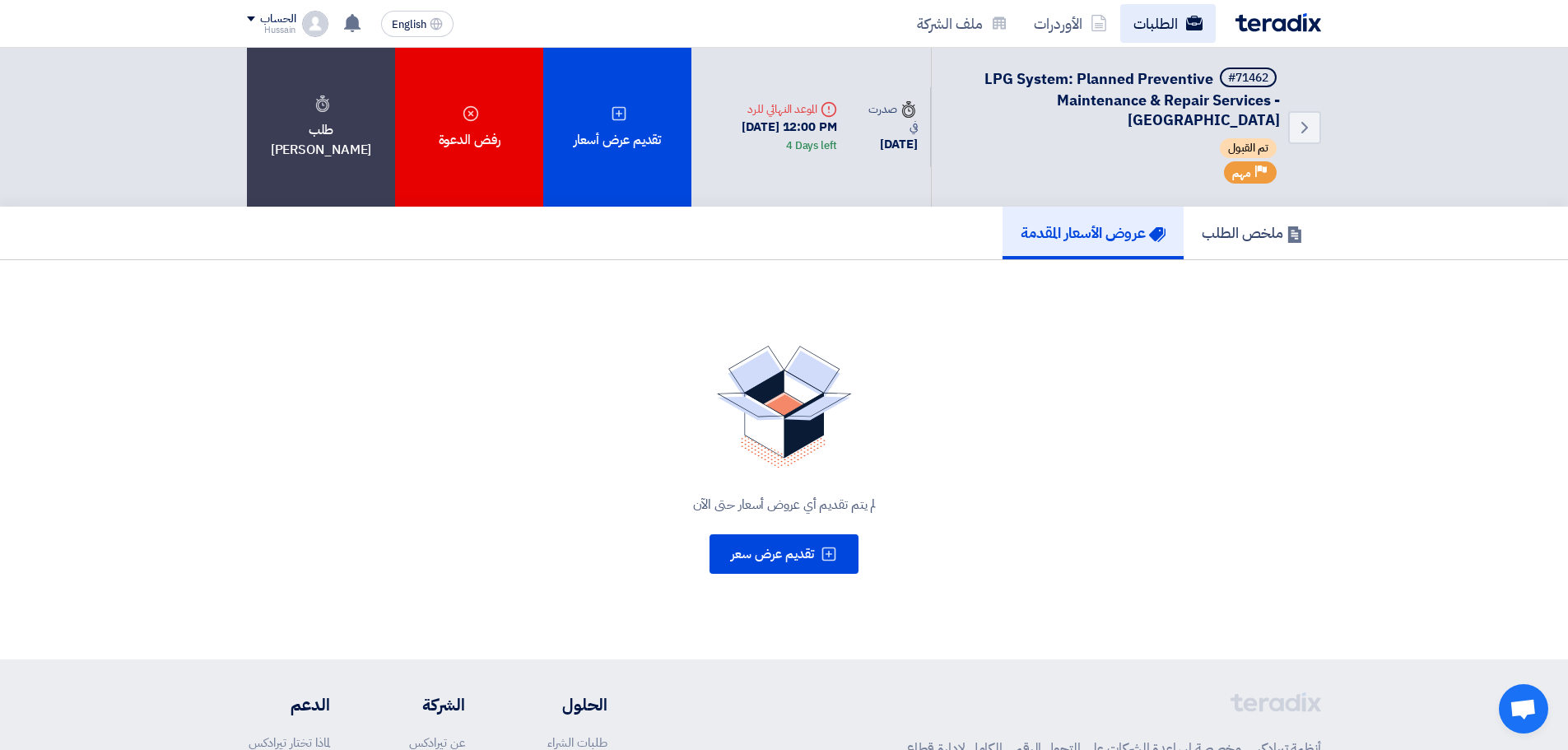
click at [1171, 27] on link "الطلبات" at bounding box center [1168, 22] width 95 height 38
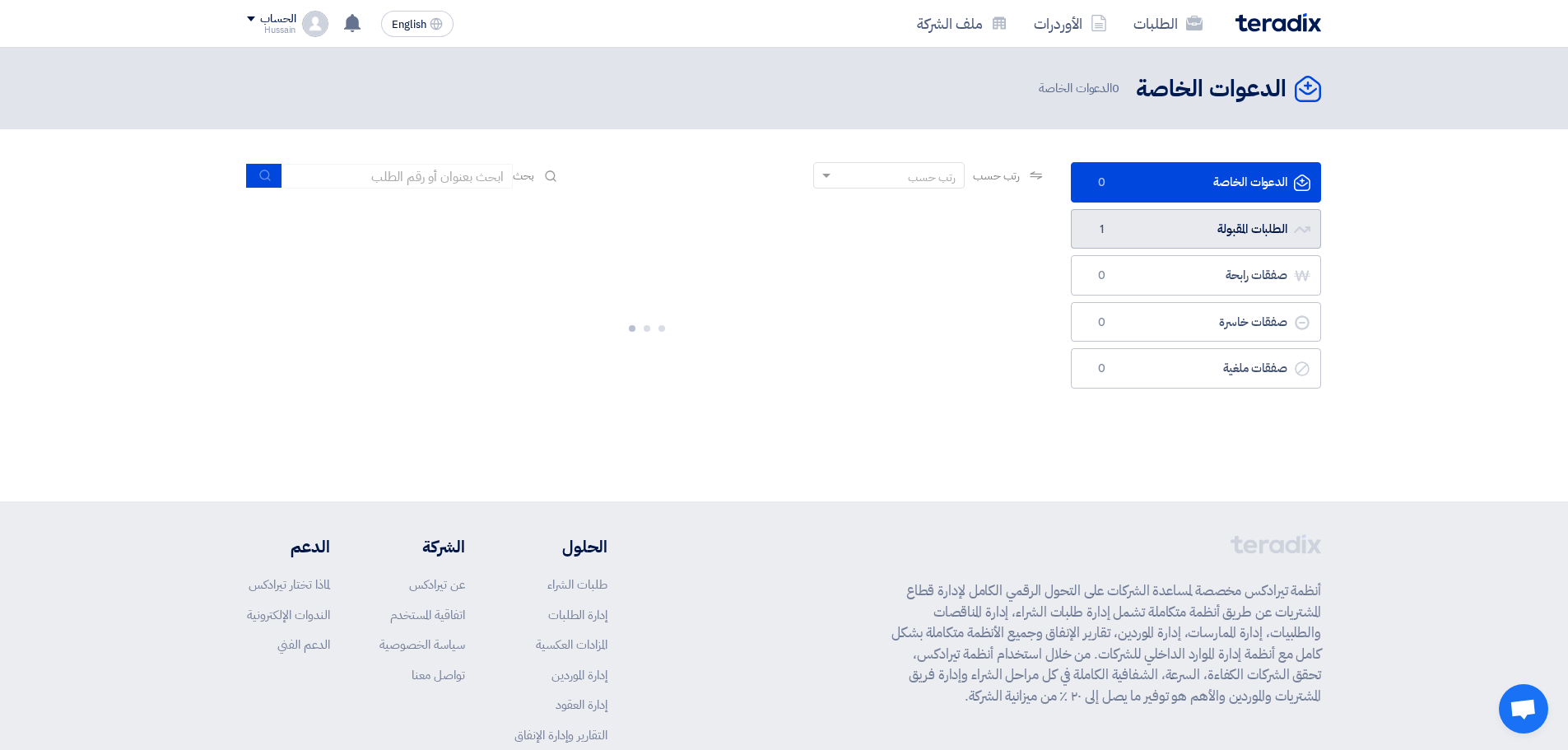
click at [1181, 238] on link "الطلبات المقبولة الطلبات المقبولة 1" at bounding box center [1196, 229] width 250 height 40
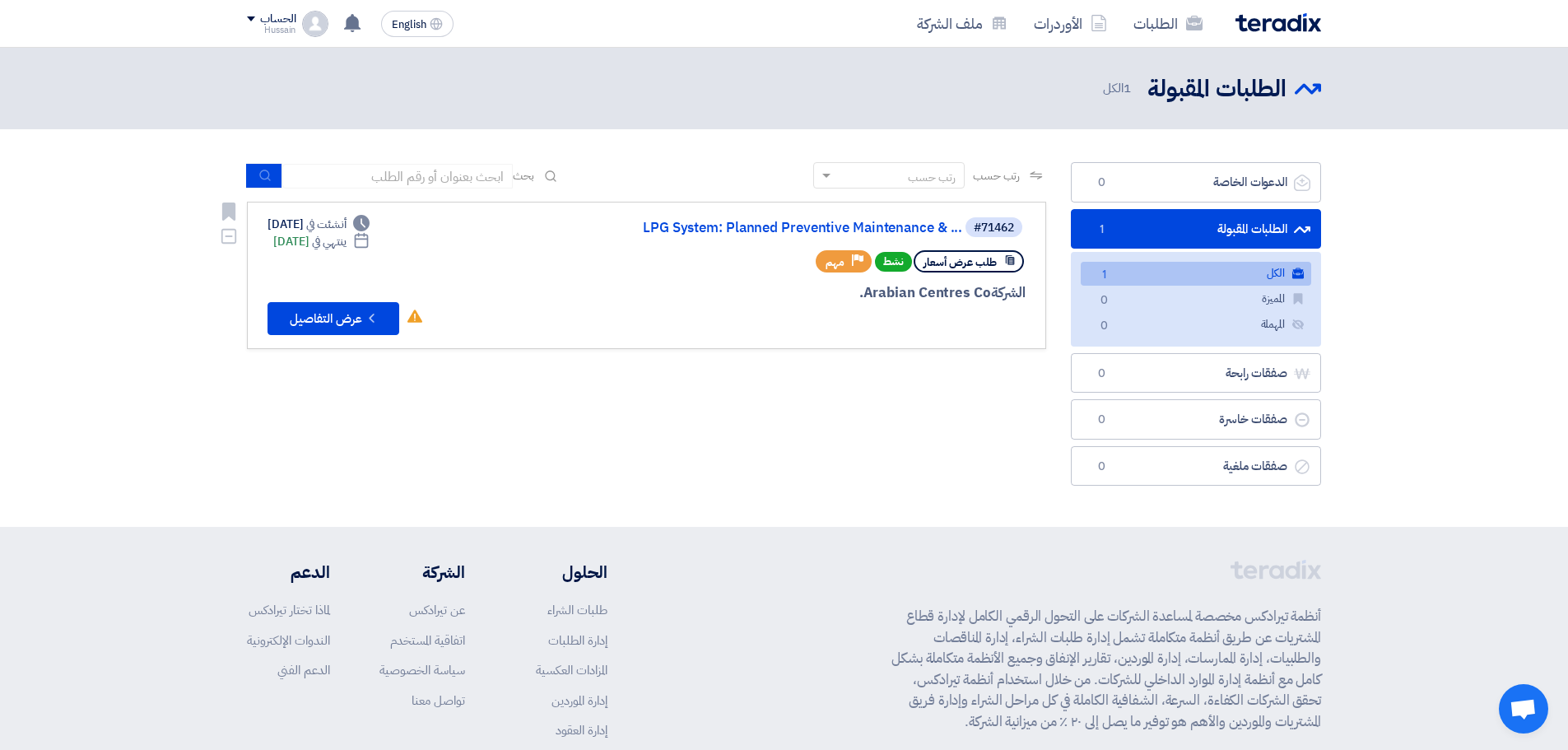
click at [962, 267] on span "طلب عرض أسعار" at bounding box center [960, 262] width 74 height 16
click at [361, 325] on button "Check details عرض التفاصيل" at bounding box center [333, 318] width 132 height 33
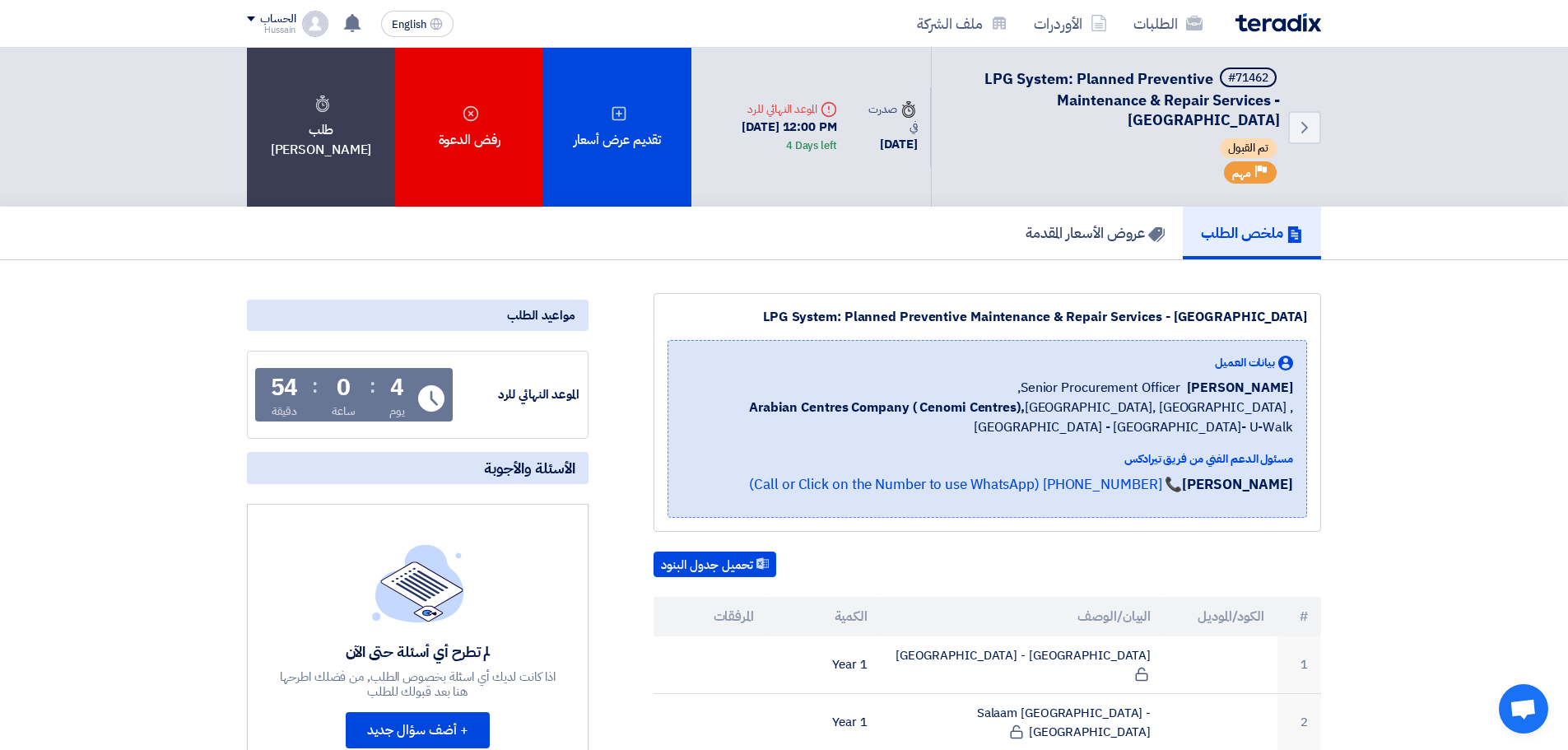
drag, startPoint x: 1206, startPoint y: 386, endPoint x: 1334, endPoint y: 393, distance: 128.2
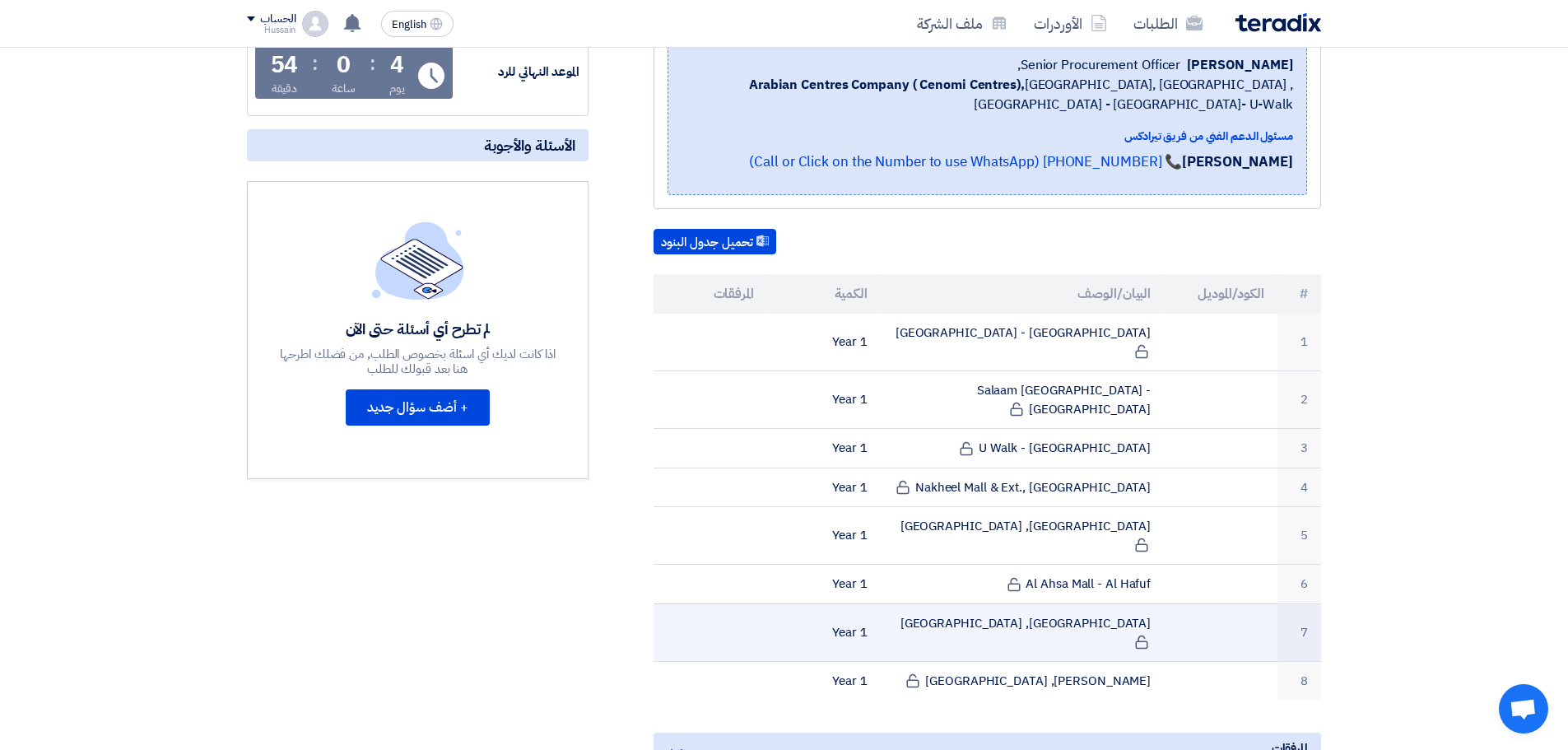
scroll to position [329, 0]
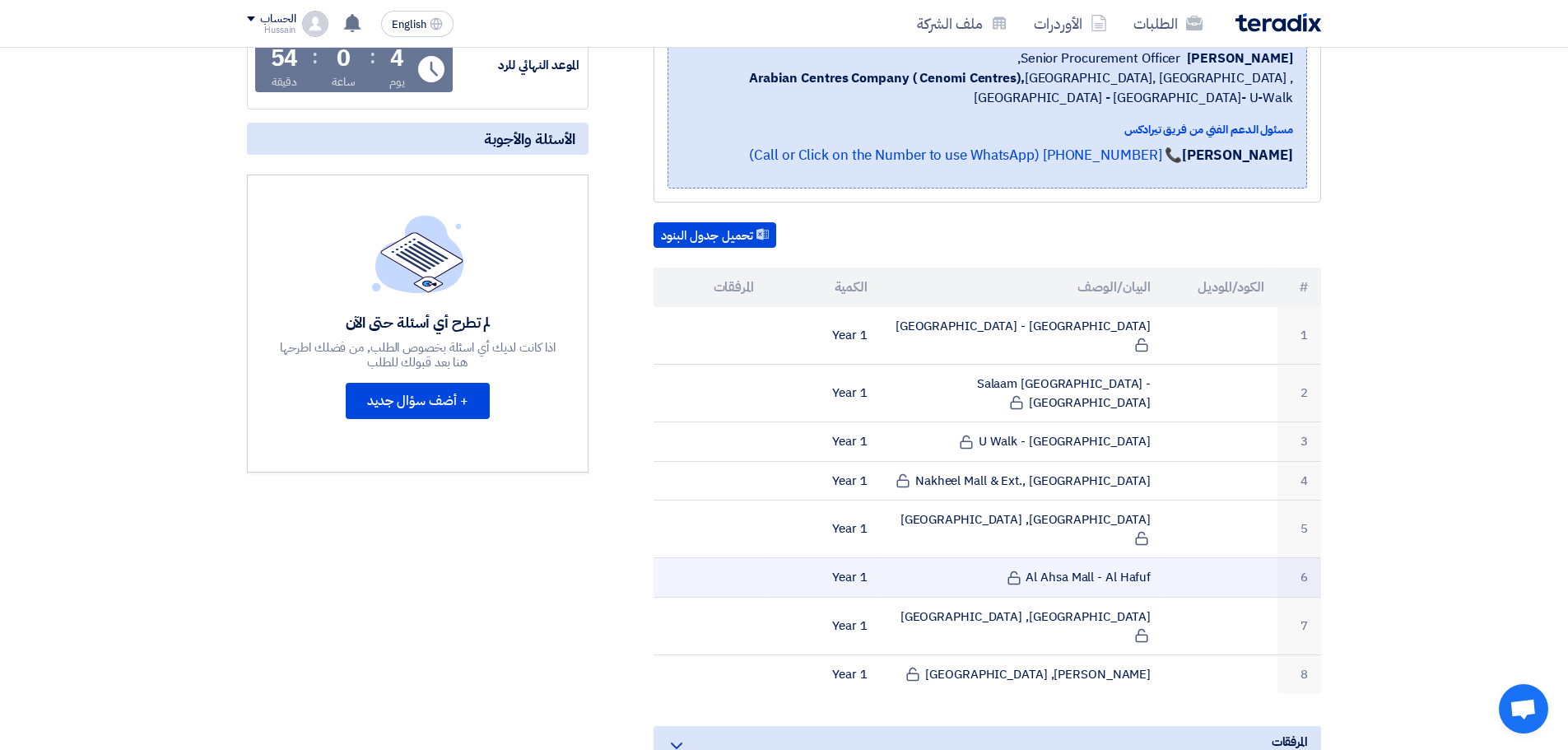
drag, startPoint x: 824, startPoint y: 326, endPoint x: 1104, endPoint y: 532, distance: 347.6
click at [1142, 517] on tbody "1 [GEOGRAPHIC_DATA] - [GEOGRAPHIC_DATA] 1 Year 2 [GEOGRAPHIC_DATA] - [GEOGRAPHI…" at bounding box center [988, 500] width 668 height 386
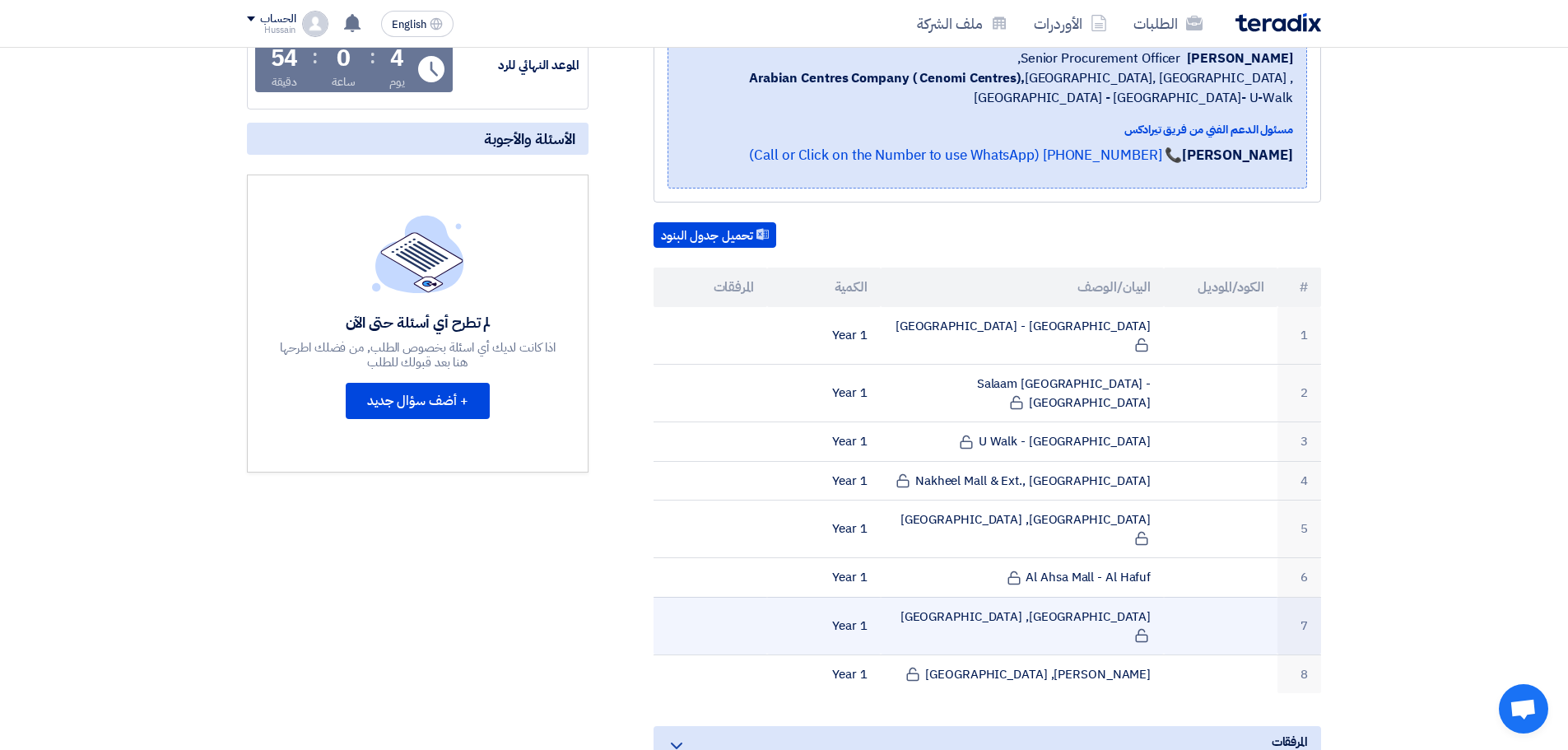
click at [920, 597] on td "[GEOGRAPHIC_DATA], [GEOGRAPHIC_DATA]" at bounding box center [1022, 626] width 284 height 58
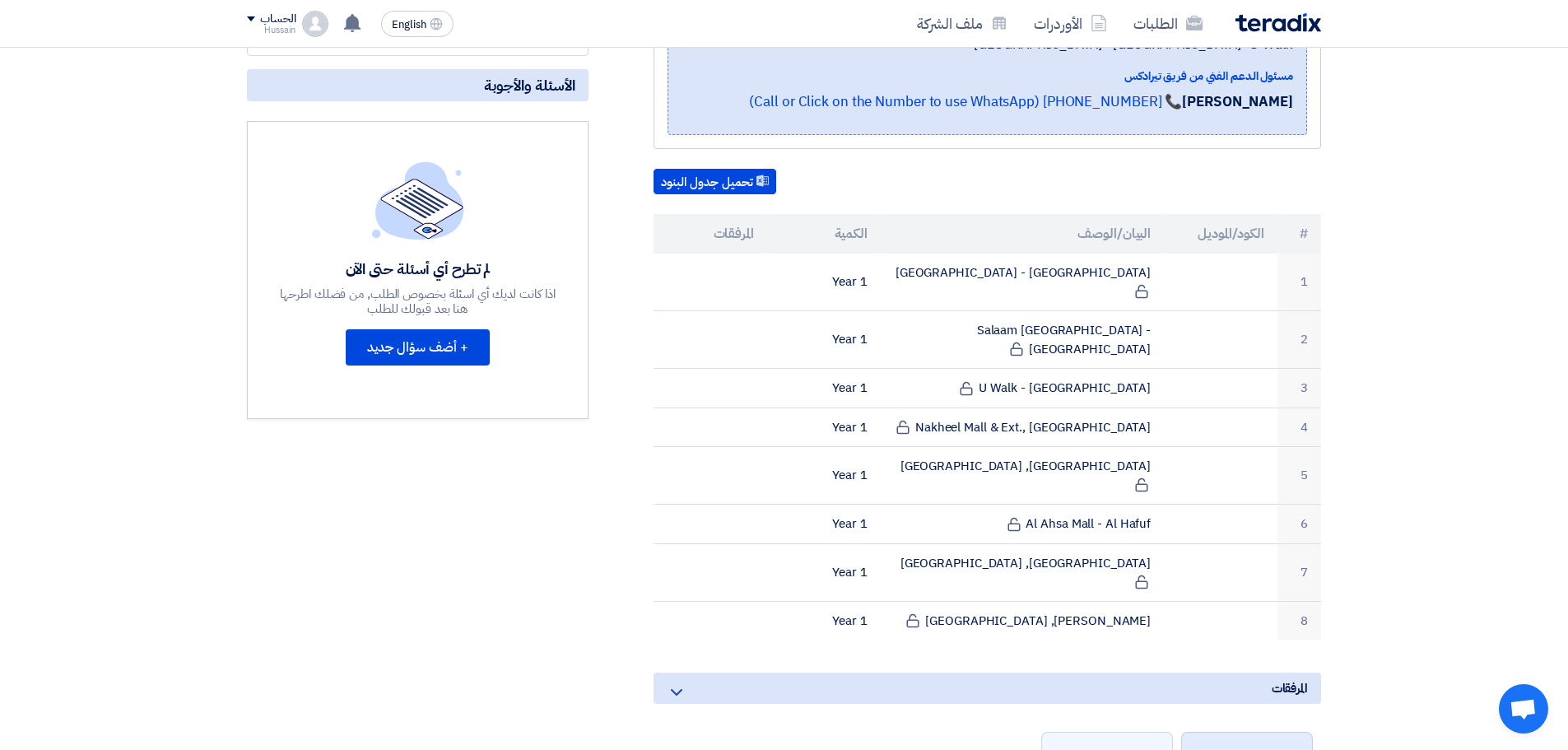
scroll to position [659, 0]
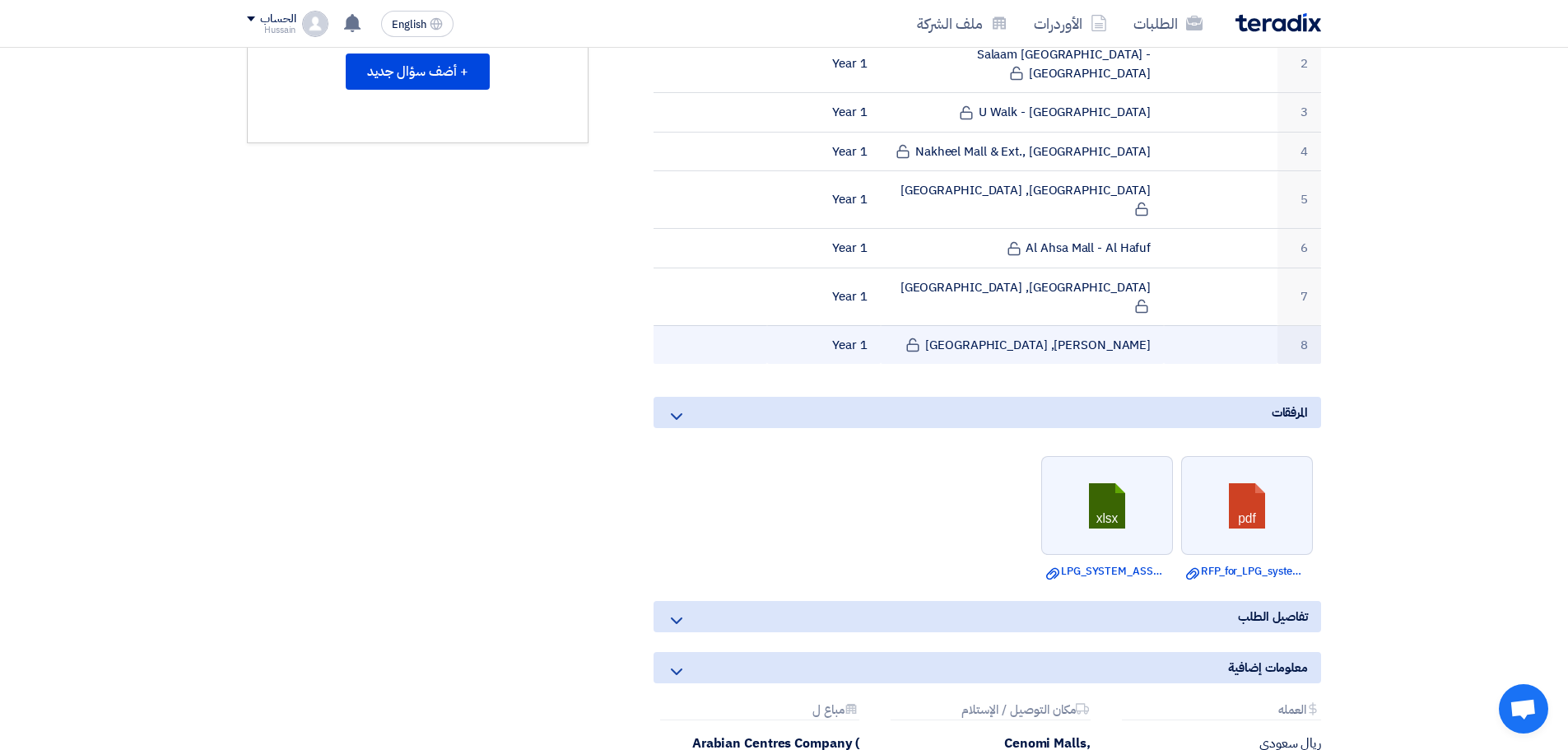
click at [1141, 326] on td "[PERSON_NAME], [GEOGRAPHIC_DATA]" at bounding box center [1022, 344] width 284 height 38
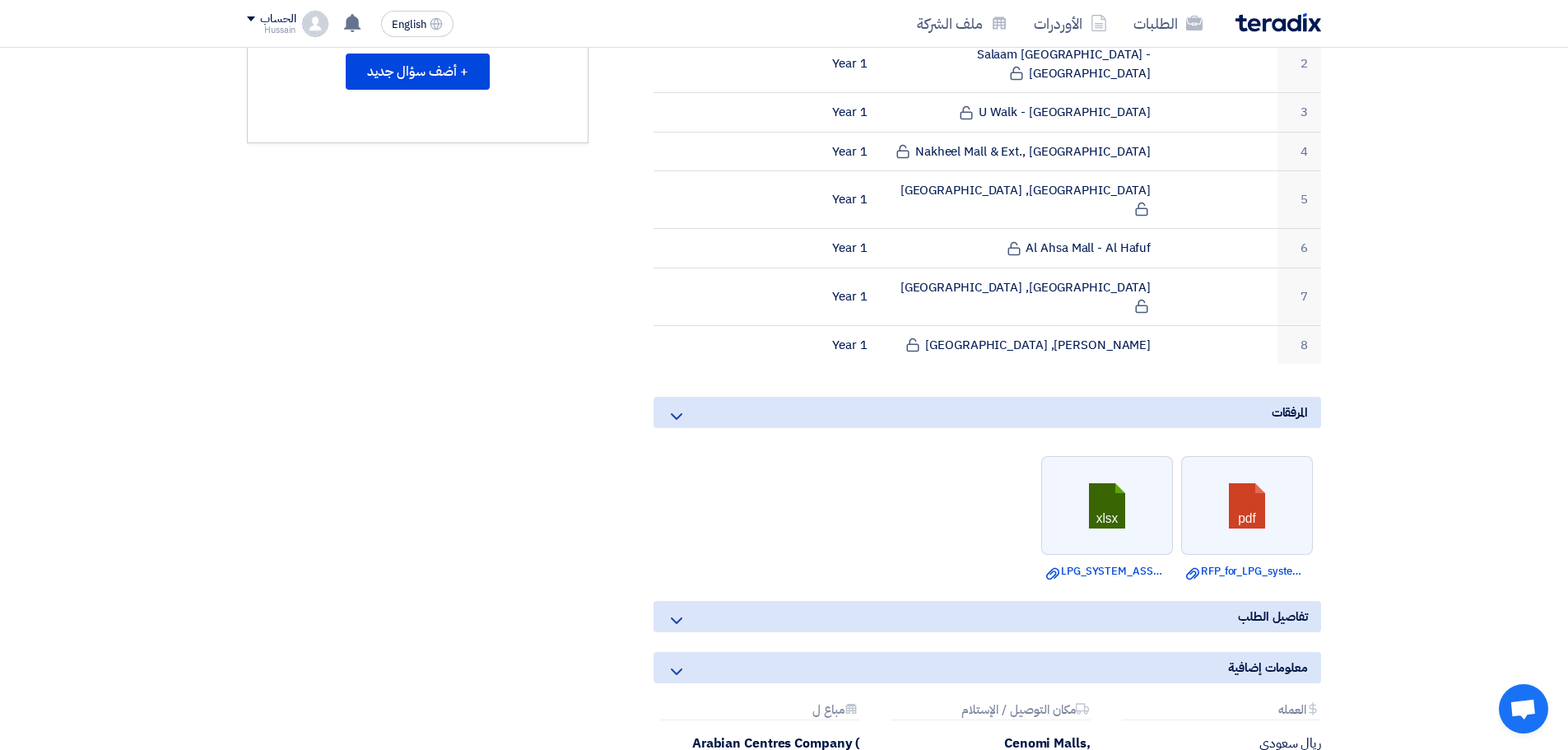
click at [1344, 470] on section "LPG System: Planned Preventive Maintenance & Repair Services - [GEOGRAPHIC_DATA…" at bounding box center [784, 277] width 1568 height 1351
